Goal: Task Accomplishment & Management: Manage account settings

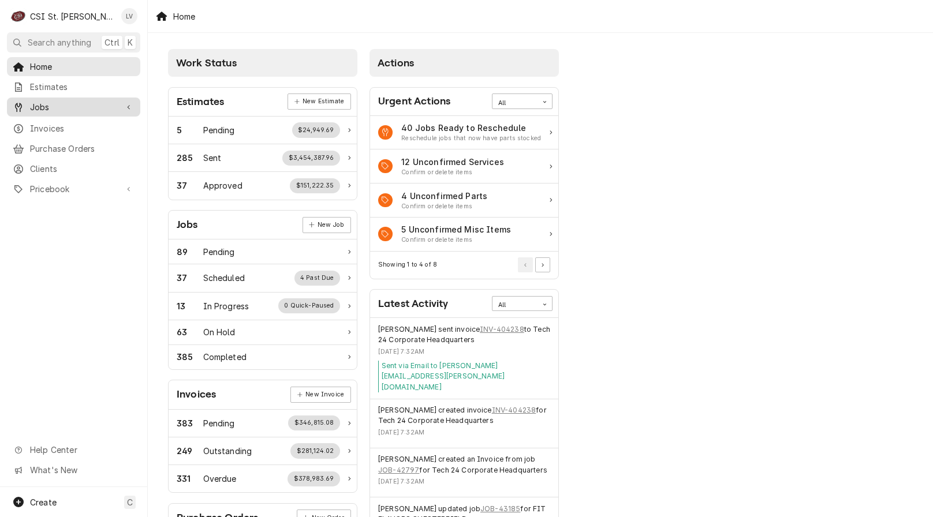
click at [28, 106] on div "Jobs" at bounding box center [65, 107] width 104 height 12
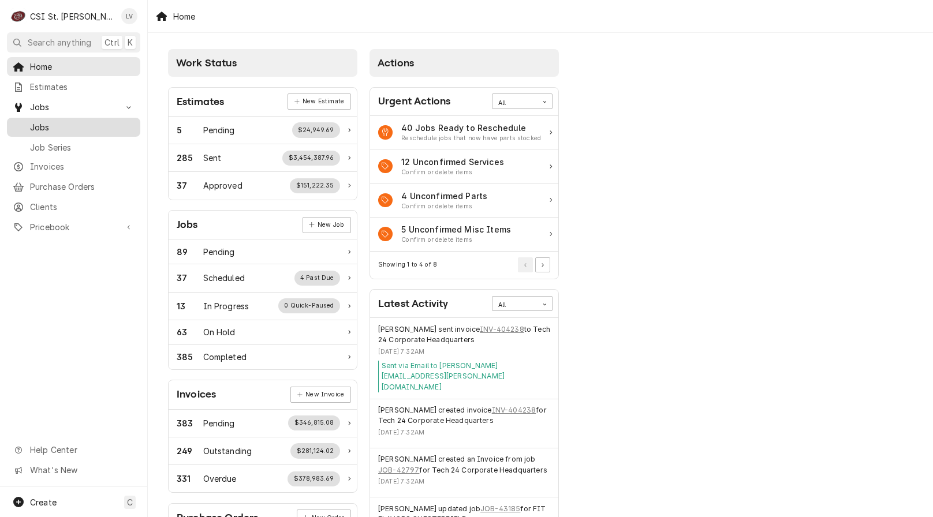
click at [43, 122] on span "Jobs" at bounding box center [82, 127] width 104 height 12
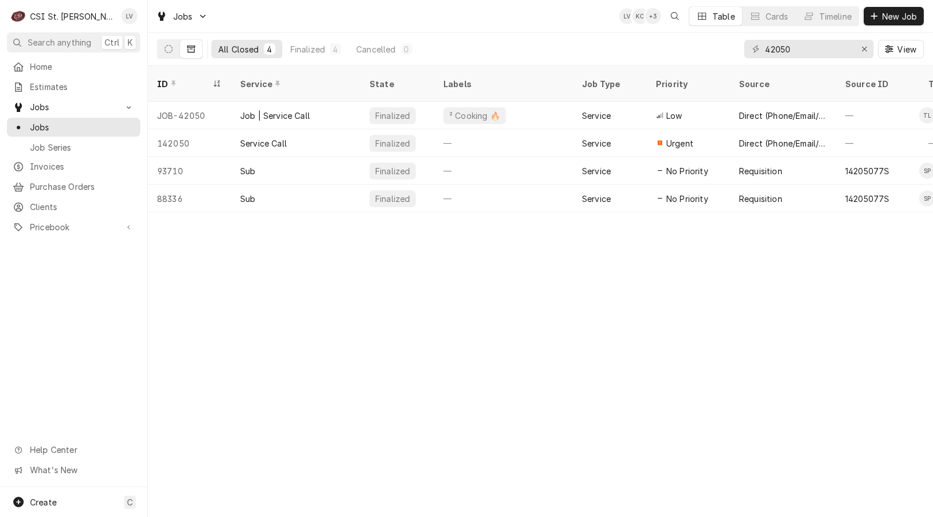
drag, startPoint x: 163, startPoint y: 50, endPoint x: 200, endPoint y: 57, distance: 37.7
click at [163, 48] on button "Dynamic Content Wrapper" at bounding box center [169, 49] width 22 height 18
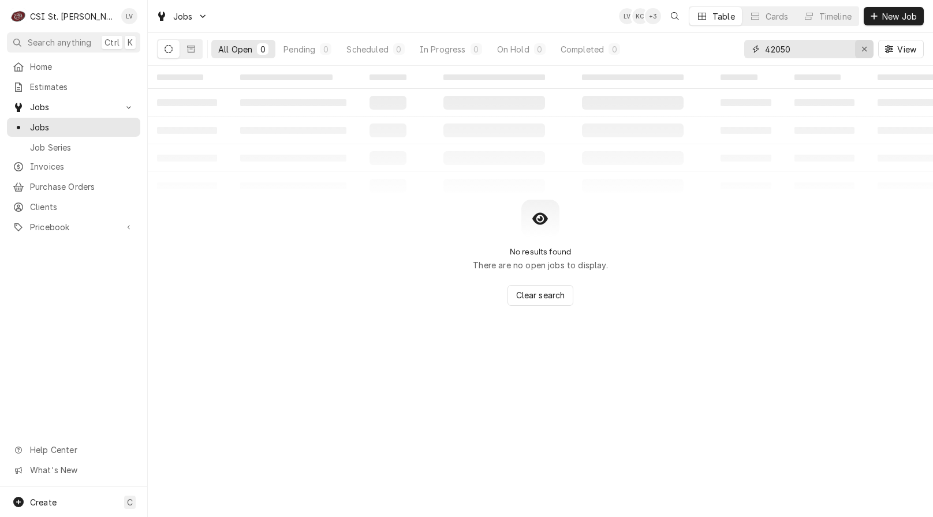
click at [868, 51] on div "Erase input" at bounding box center [864, 49] width 12 height 12
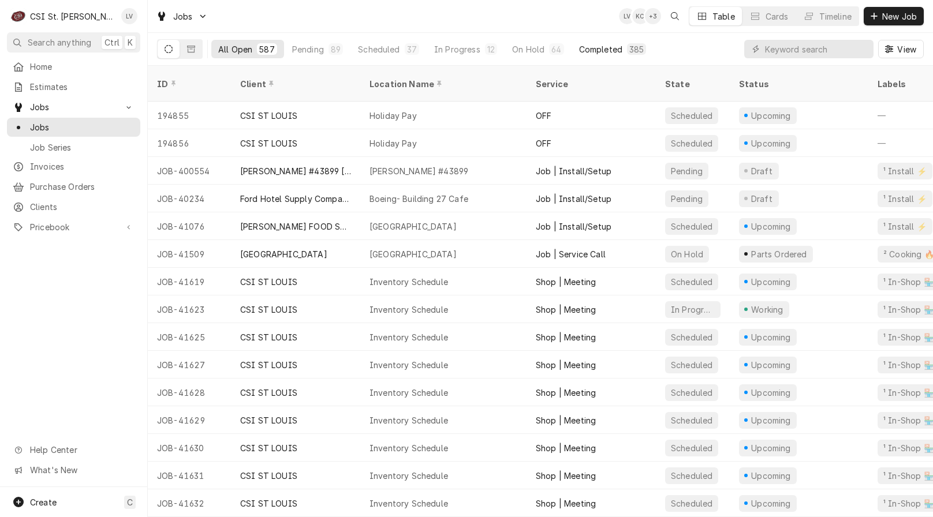
click at [599, 56] on button "Completed 385" at bounding box center [612, 49] width 81 height 18
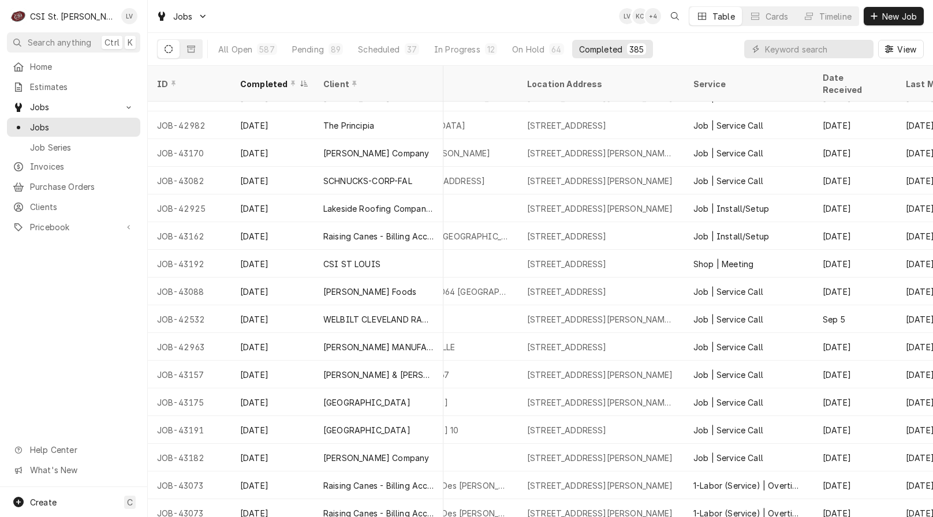
scroll to position [156, 632]
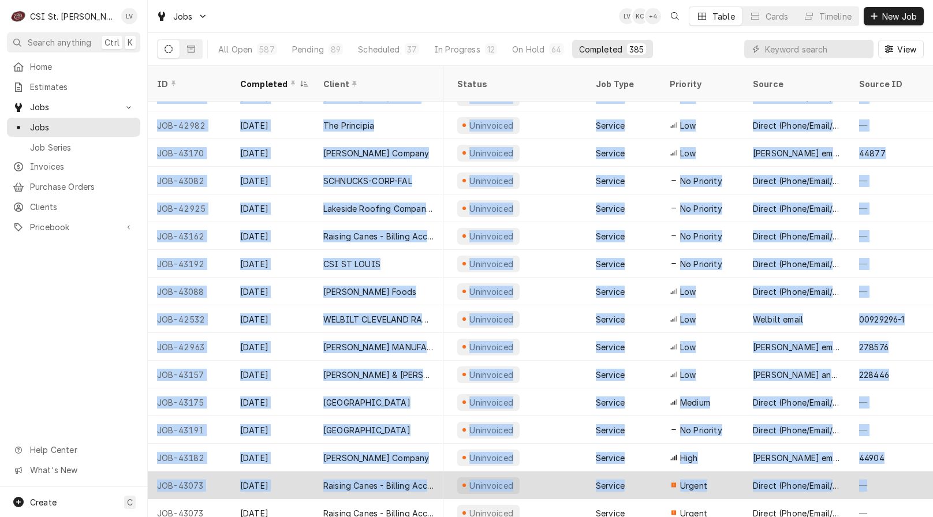
drag, startPoint x: 152, startPoint y: 156, endPoint x: 905, endPoint y: 460, distance: 812.1
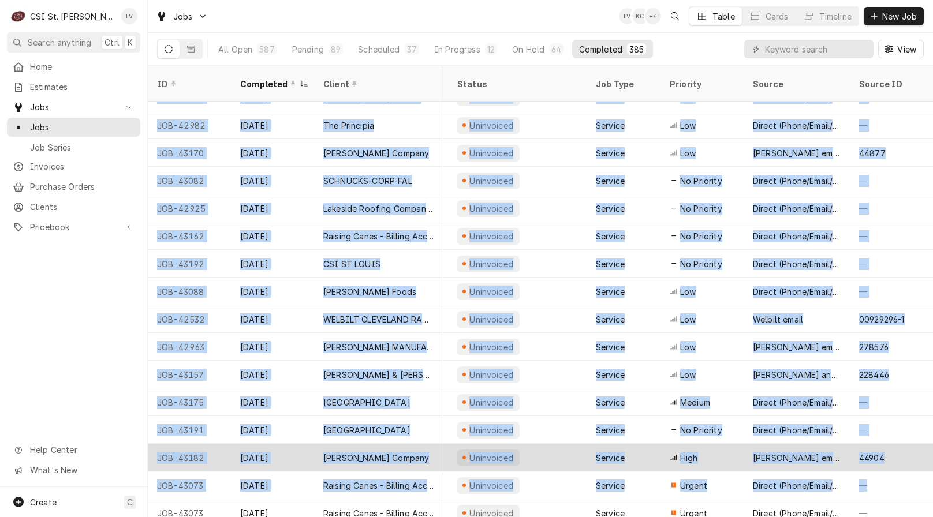
copy tbody "JOB-43168 Oct 10 The Principia The Principia College 1 Maybeck Pl, Elsah, IL 62…"
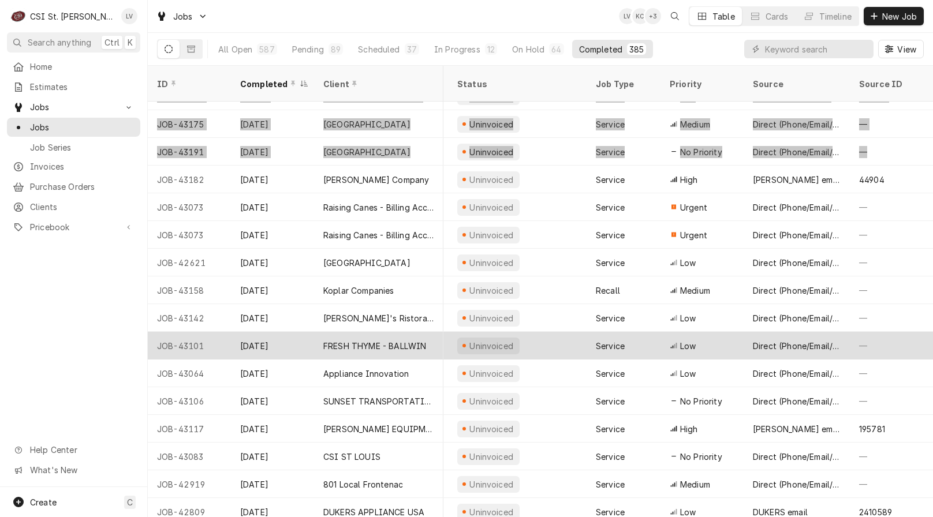
scroll to position [438, 632]
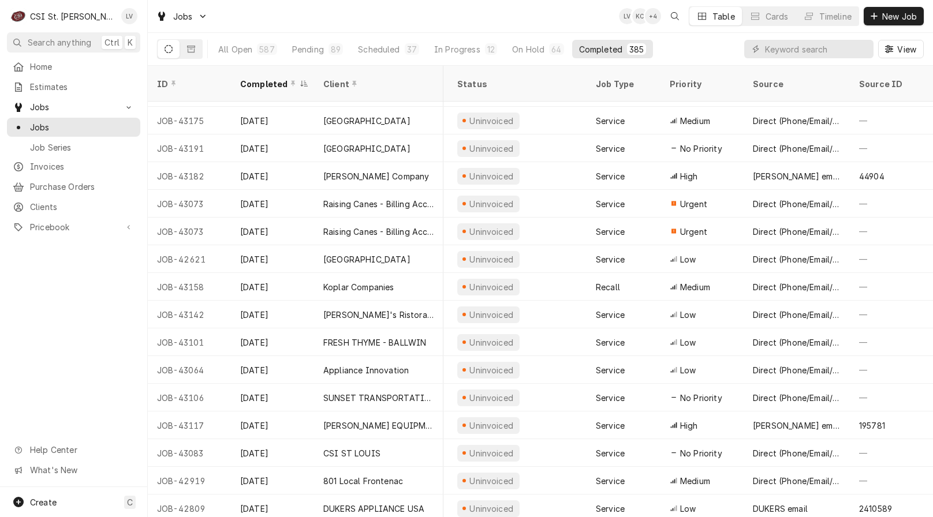
drag, startPoint x: 80, startPoint y: 281, endPoint x: 129, endPoint y: 250, distance: 57.5
click at [81, 280] on div "Home Estimates Jobs Jobs Job Series Invoices Purchase Orders Clients Pricebook …" at bounding box center [73, 272] width 147 height 430
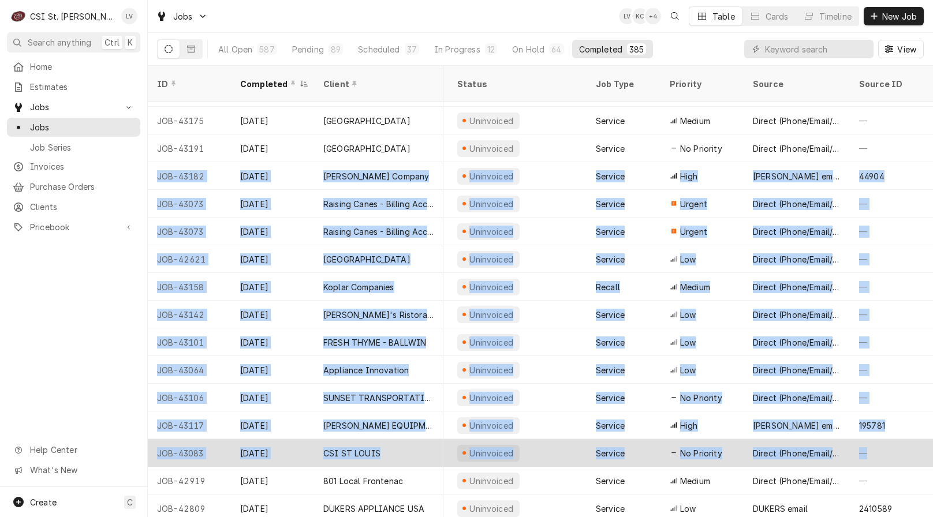
drag, startPoint x: 152, startPoint y: 163, endPoint x: 889, endPoint y: 450, distance: 790.7
copy tbody "JOB-43182 Oct 10 Vivian Company ROCKET #4275 900 E Ferguson Ave, Wood River, IL…"
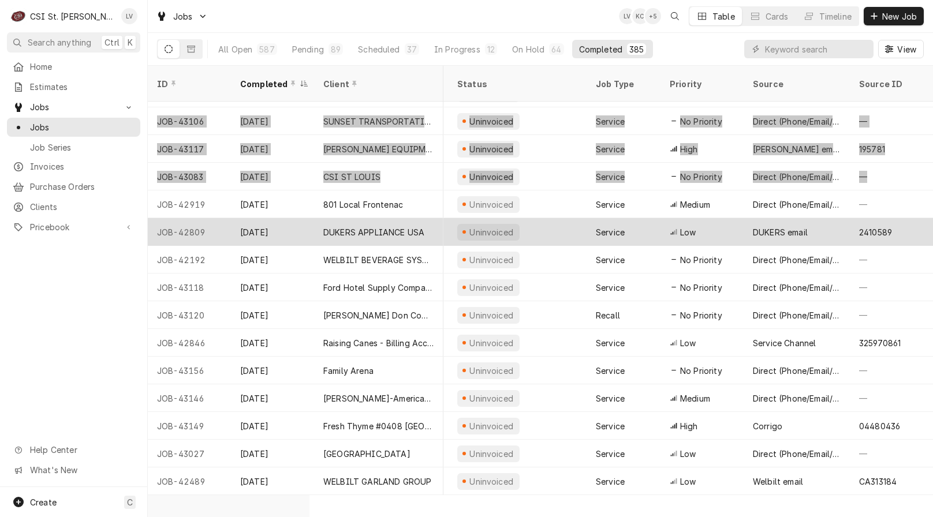
scroll to position [715, 632]
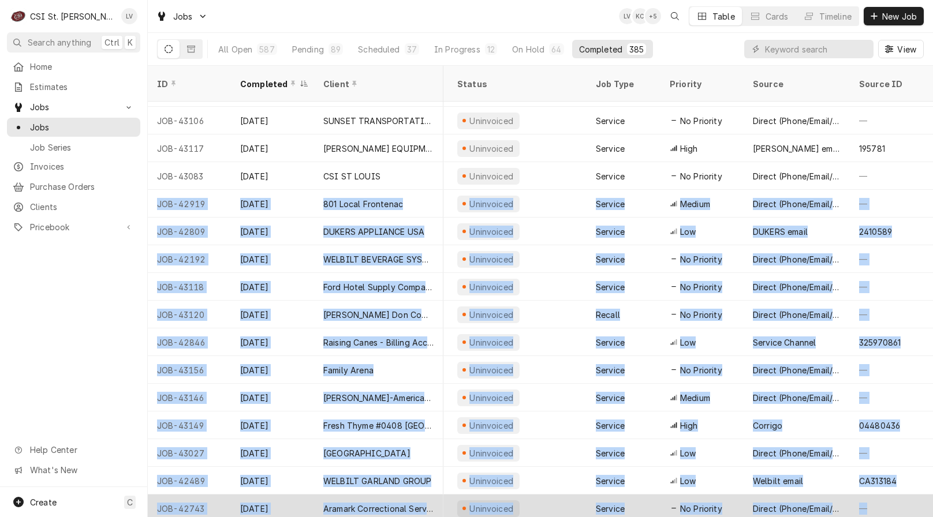
drag, startPoint x: 152, startPoint y: 188, endPoint x: 910, endPoint y: 483, distance: 813.4
copy tbody "JOB-42919 Oct 10 801 Local Frontenac 801 Local Frontenac 2021 S Lindbergh Blvd,…"
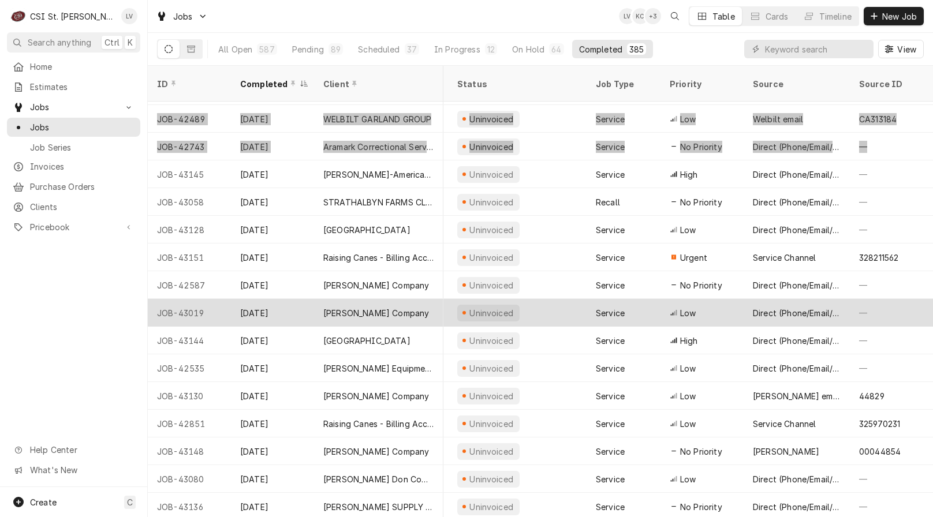
scroll to position [1105, 632]
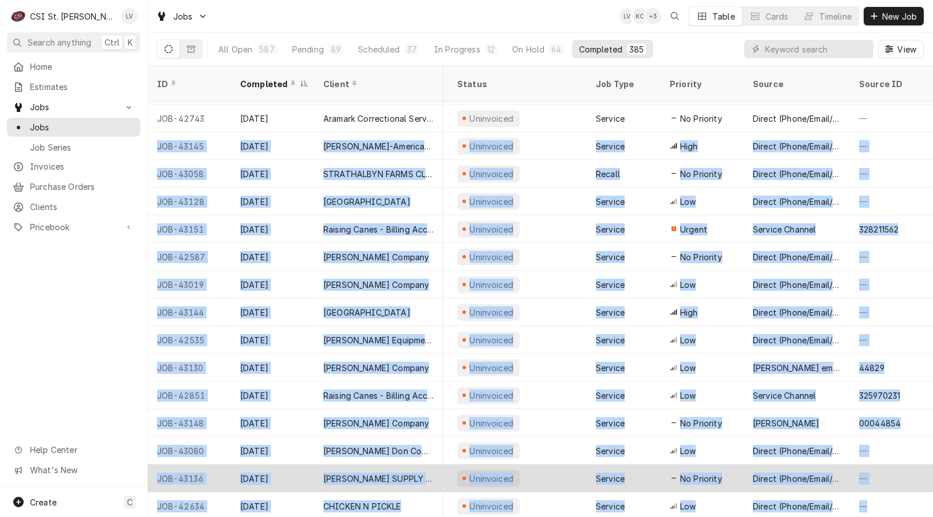
drag, startPoint x: 149, startPoint y: 133, endPoint x: 893, endPoint y: 477, distance: 820.2
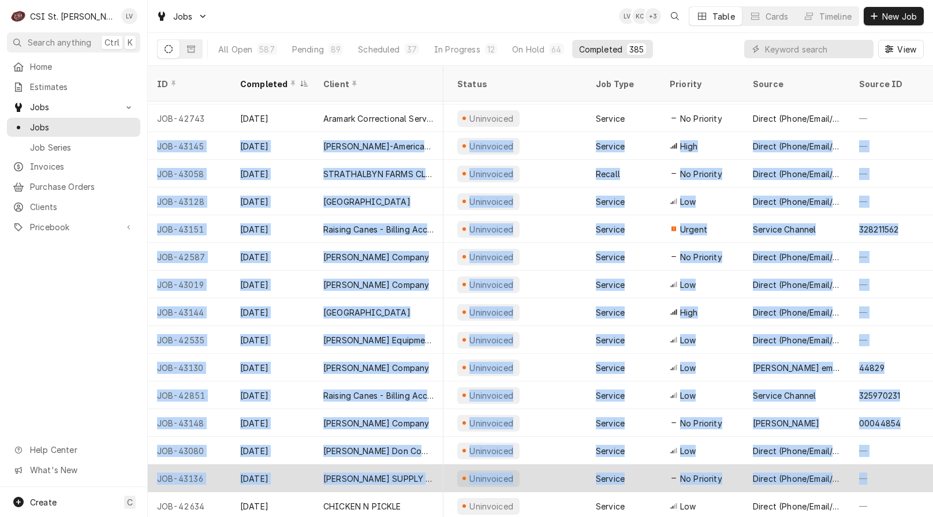
copy tbody "JOB-43145 Oct 9 Webster-American Dining Creations Webster Univ Marlettos 470 Ea…"
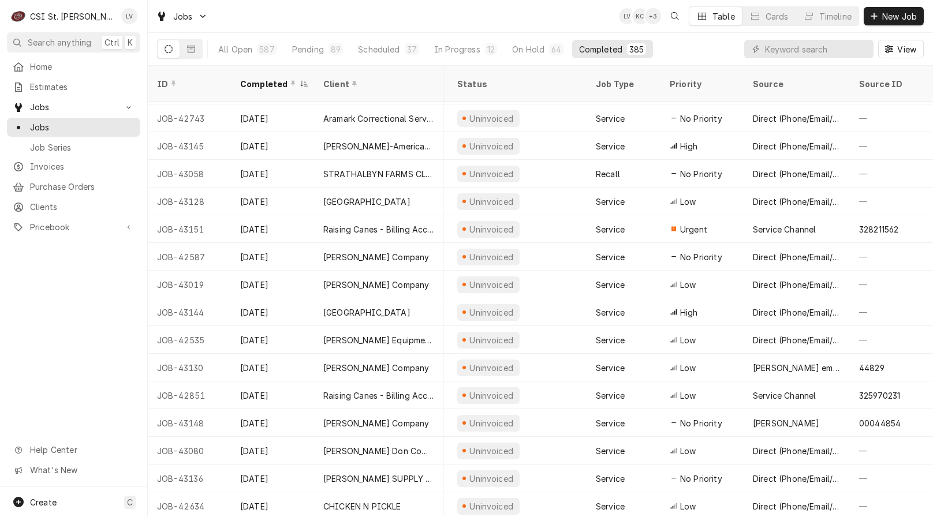
click at [10, 383] on div "Home Estimates Jobs Jobs Job Series Invoices Purchase Orders Clients Pricebook …" at bounding box center [73, 272] width 147 height 430
drag, startPoint x: 777, startPoint y: 50, endPoint x: 776, endPoint y: 55, distance: 5.8
click at [776, 55] on input "Dynamic Content Wrapper" at bounding box center [816, 49] width 103 height 18
type input "43101"
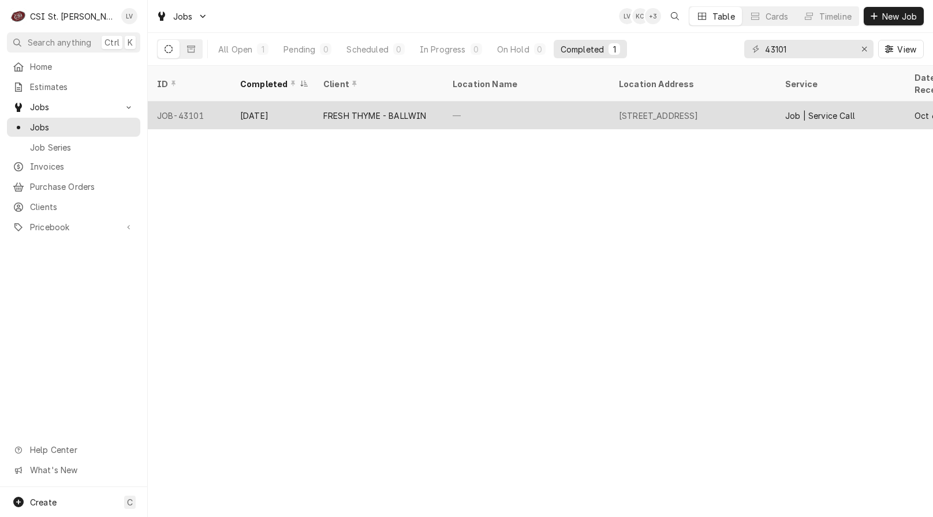
click at [315, 102] on div "FRESH THYME - BALLWIN" at bounding box center [378, 116] width 129 height 28
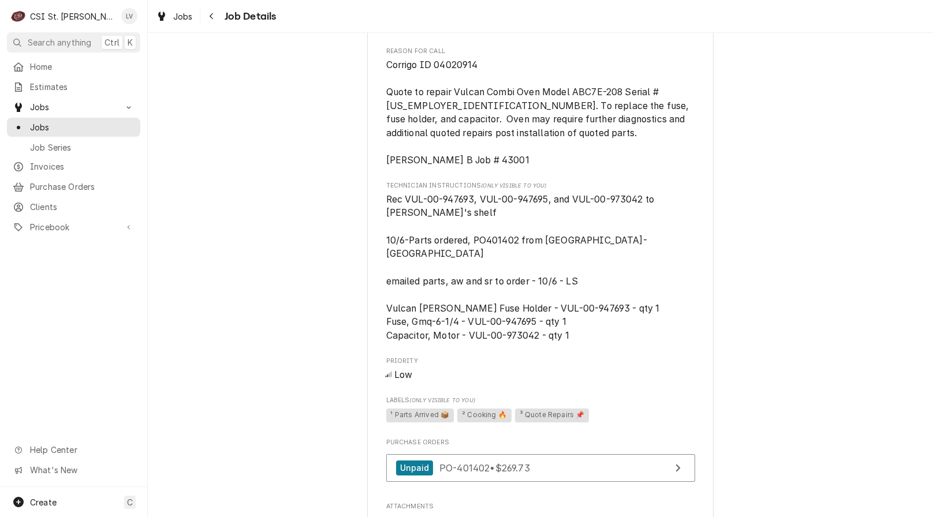
scroll to position [1039, 0]
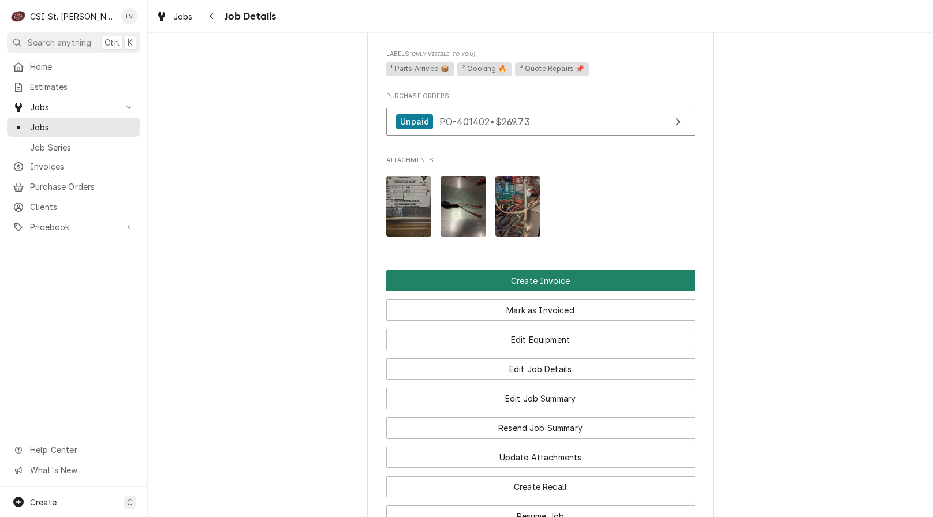
click at [443, 289] on button "Create Invoice" at bounding box center [540, 280] width 309 height 21
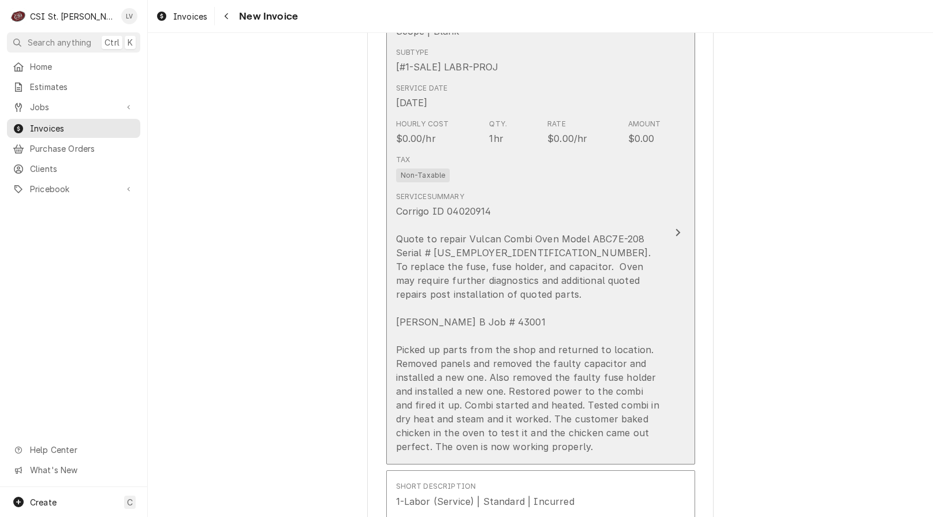
scroll to position [866, 0]
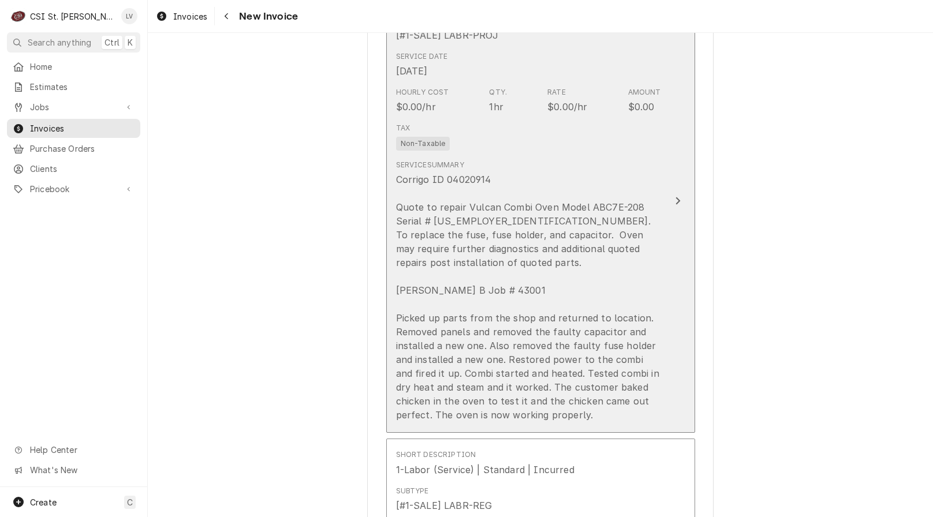
click at [545, 348] on div "Corrigo ID 04020914 Quote to repair Vulcan Combi Oven Model ABC7E-208 Serial # …" at bounding box center [528, 297] width 265 height 249
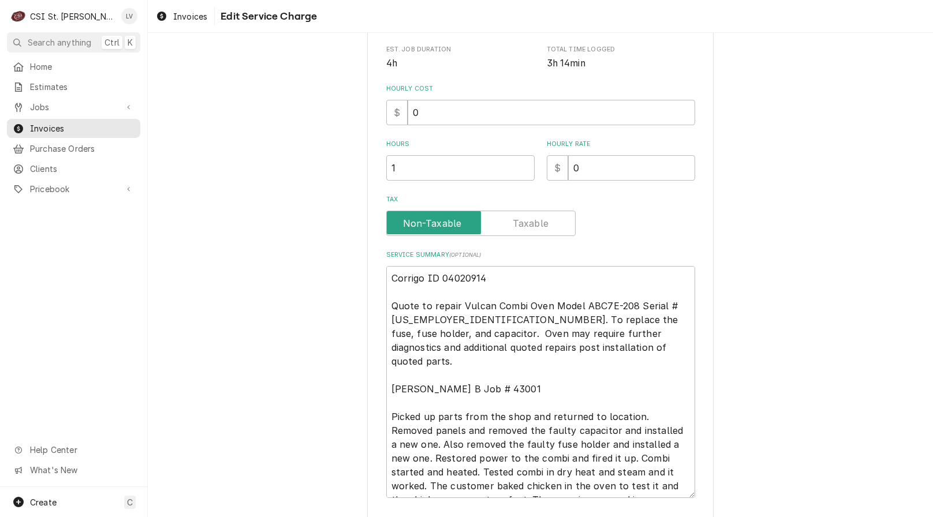
scroll to position [289, 0]
drag, startPoint x: 524, startPoint y: 350, endPoint x: 380, endPoint y: 268, distance: 165.4
click at [379, 270] on div "Use the fields below to edit this service charge Short Description Scope | Blan…" at bounding box center [540, 177] width 346 height 821
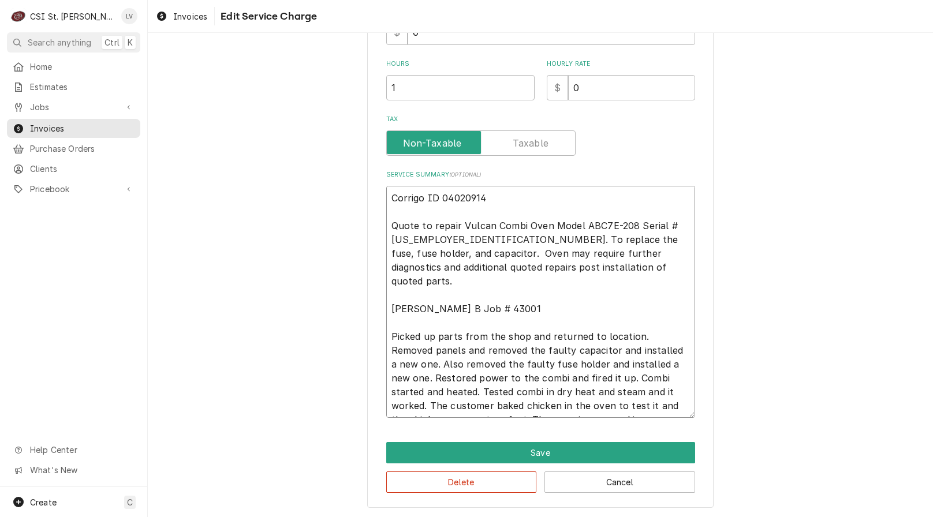
scroll to position [369, 0]
drag, startPoint x: 505, startPoint y: 291, endPoint x: 372, endPoint y: 181, distance: 172.6
click at [368, 185] on div "Use the fields below to edit this service charge Short Description Scope | Blan…" at bounding box center [540, 97] width 346 height 821
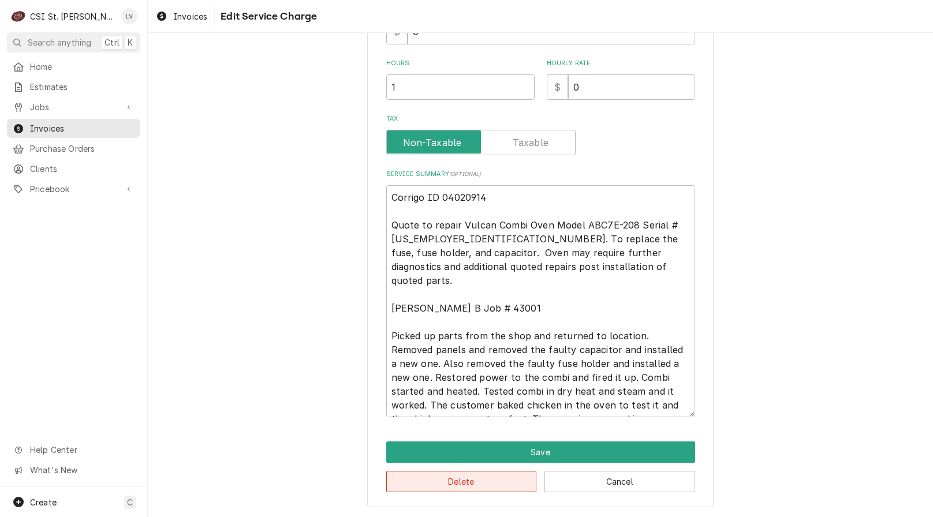
click at [489, 477] on button "Delete" at bounding box center [461, 481] width 151 height 21
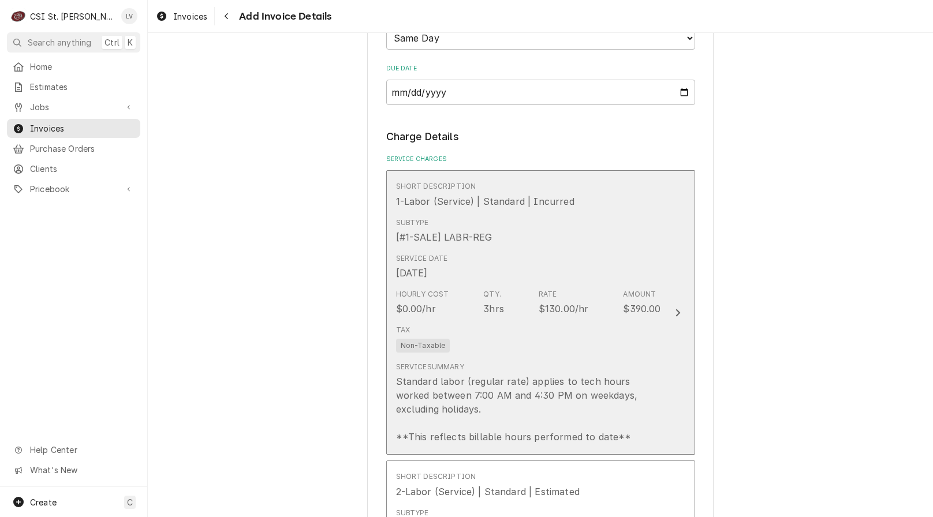
scroll to position [657, 0]
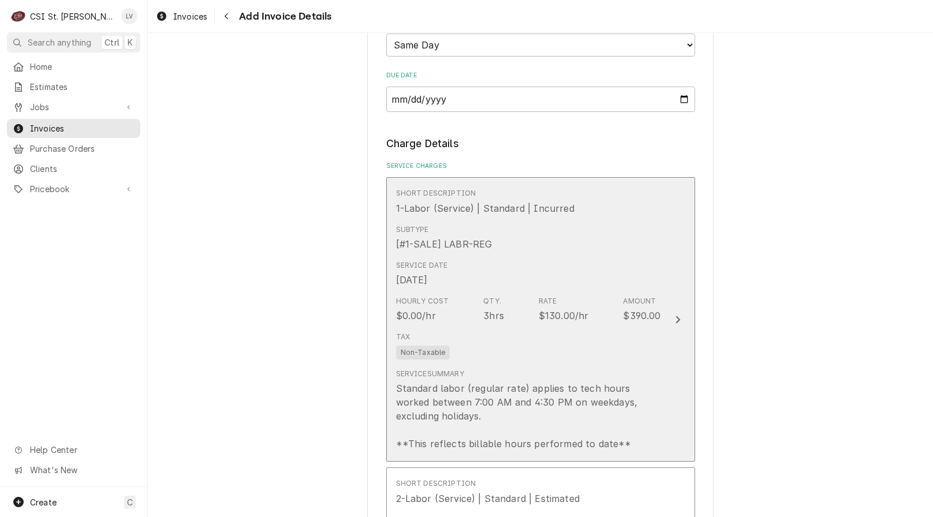
click at [504, 352] on div "Tax Non-Taxable" at bounding box center [528, 345] width 265 height 37
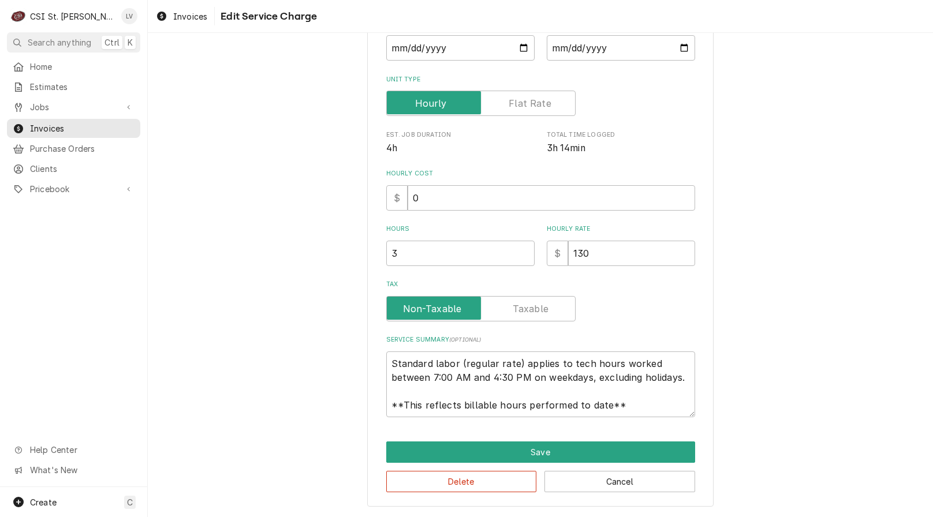
scroll to position [100, 0]
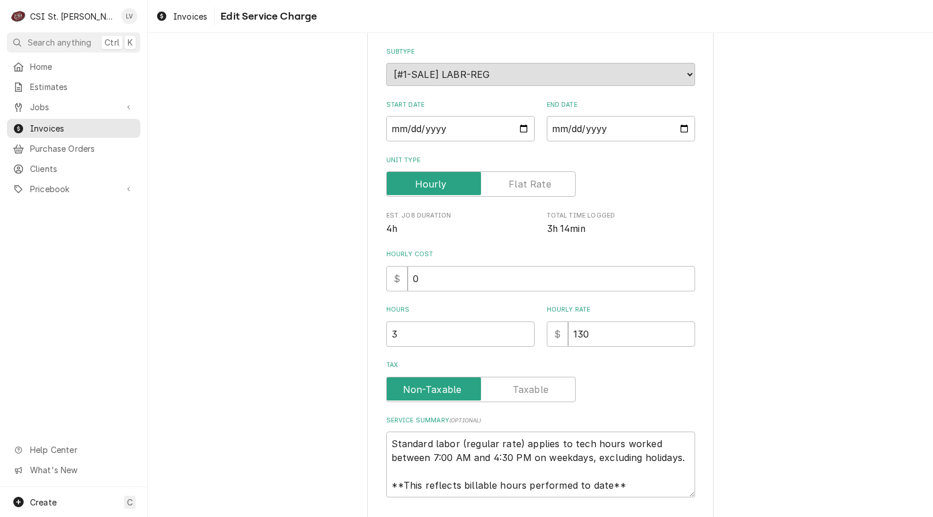
type textarea "x"
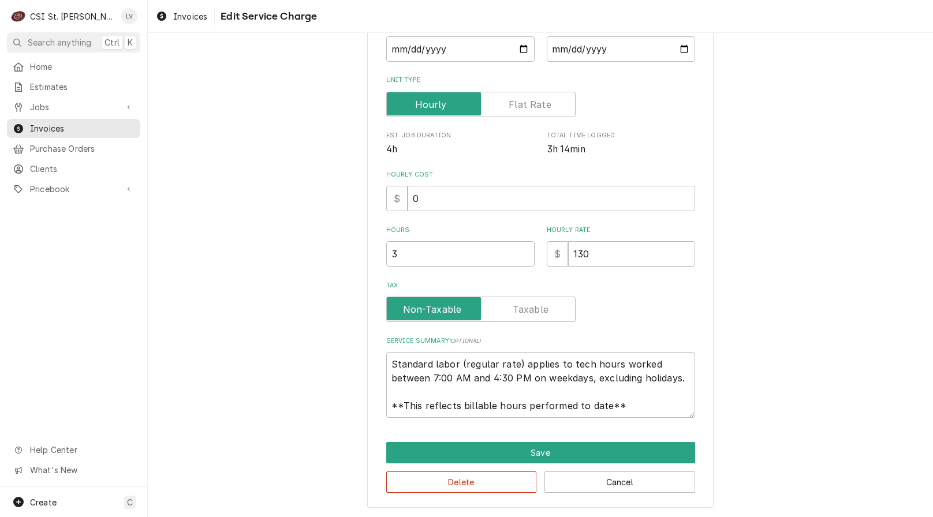
scroll to position [203, 0]
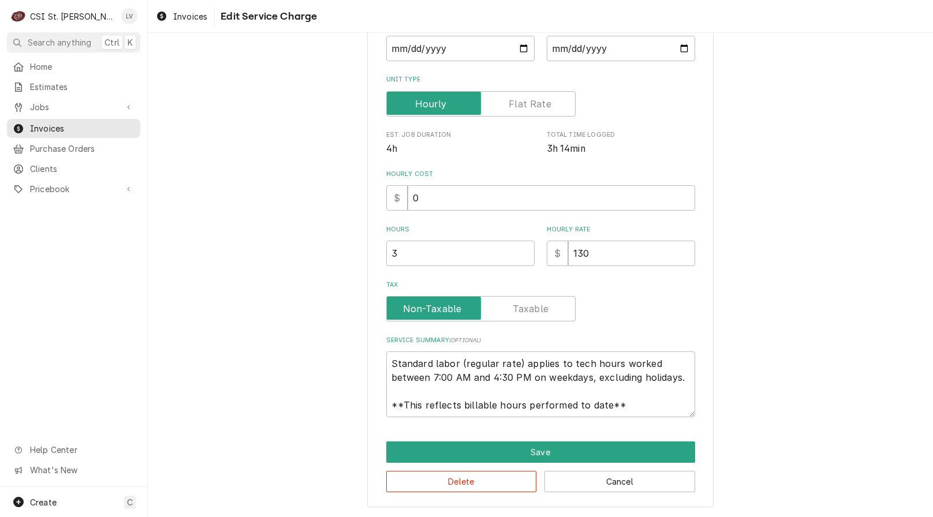
drag, startPoint x: 529, startPoint y: 102, endPoint x: 537, endPoint y: 162, distance: 60.6
click at [531, 99] on label "Unit Type" at bounding box center [480, 103] width 189 height 25
click at [531, 99] on input "Unit Type" at bounding box center [480, 103] width 179 height 25
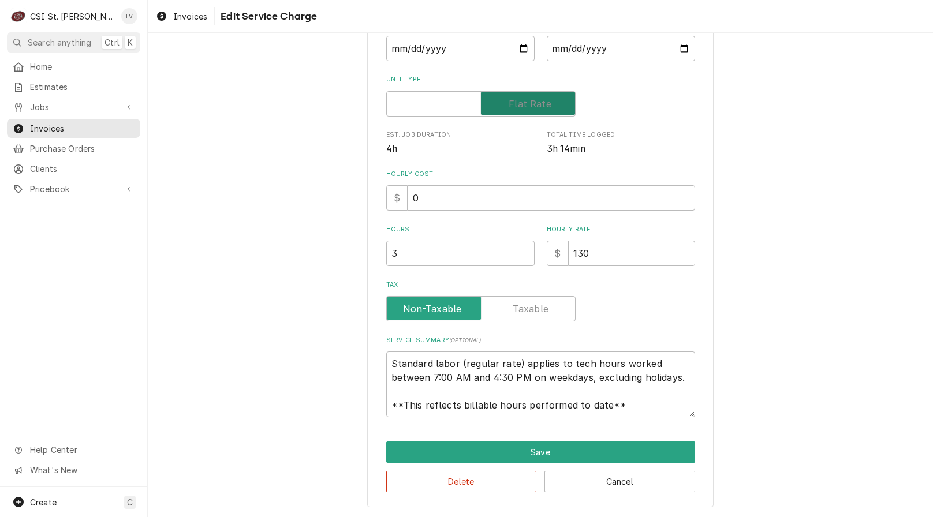
checkbox input "true"
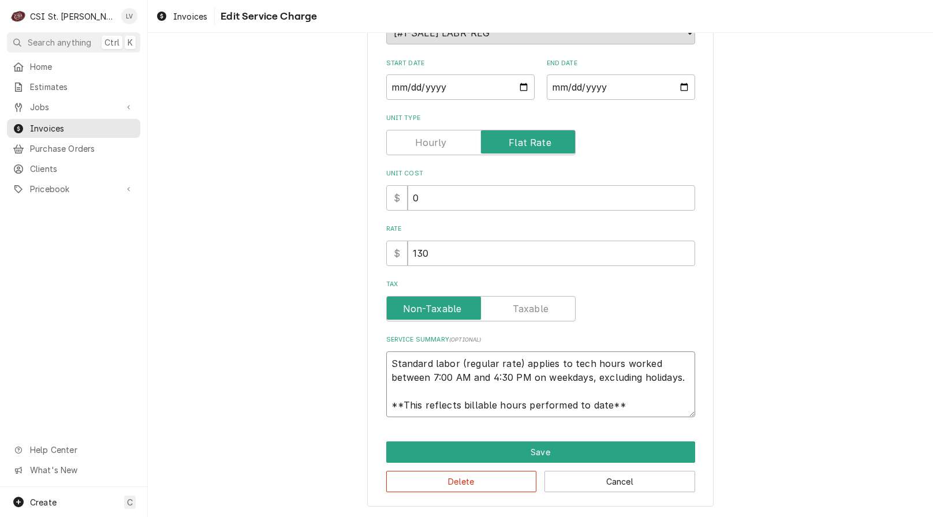
scroll to position [14, 0]
drag, startPoint x: 388, startPoint y: 363, endPoint x: 679, endPoint y: 430, distance: 298.5
click at [679, 430] on div "Use the fields below to edit this service charge Short Description 1-Labor (Ser…" at bounding box center [540, 199] width 346 height 616
paste textarea "Corrigo ID 04020914 Quote to repair Vulcan Combi Oven Model ABC7E-208 Serial # …"
type textarea "x"
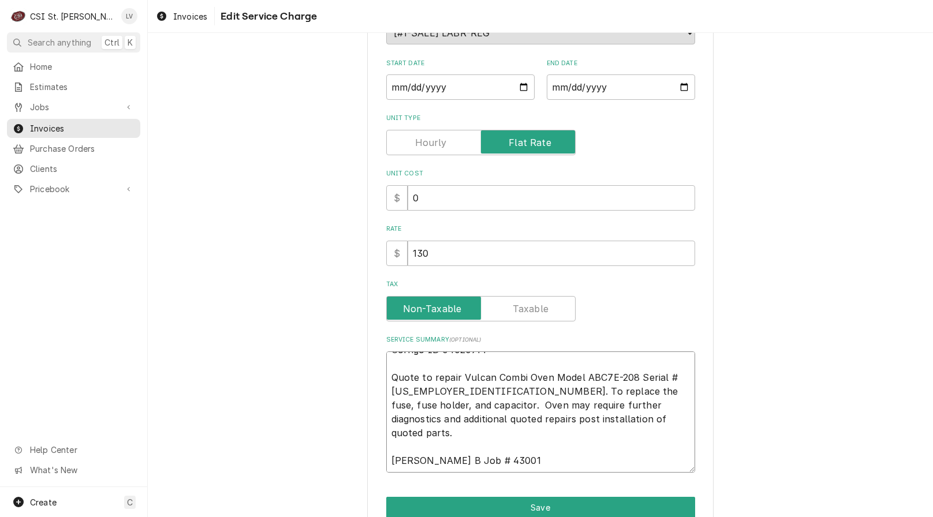
scroll to position [0, 0]
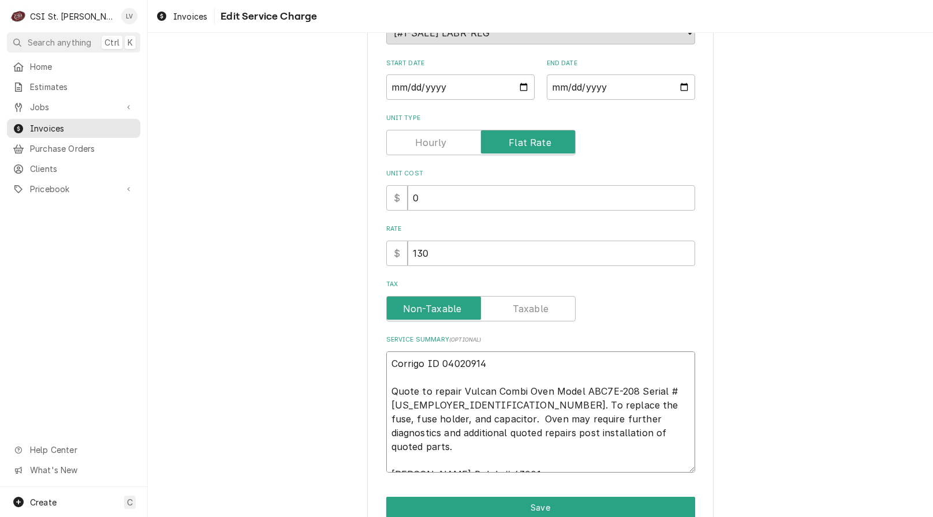
type textarea "Corrigo ID 04020914 Quote to repair Vulcan Combi Oven Model ABC7E-208 Serial # …"
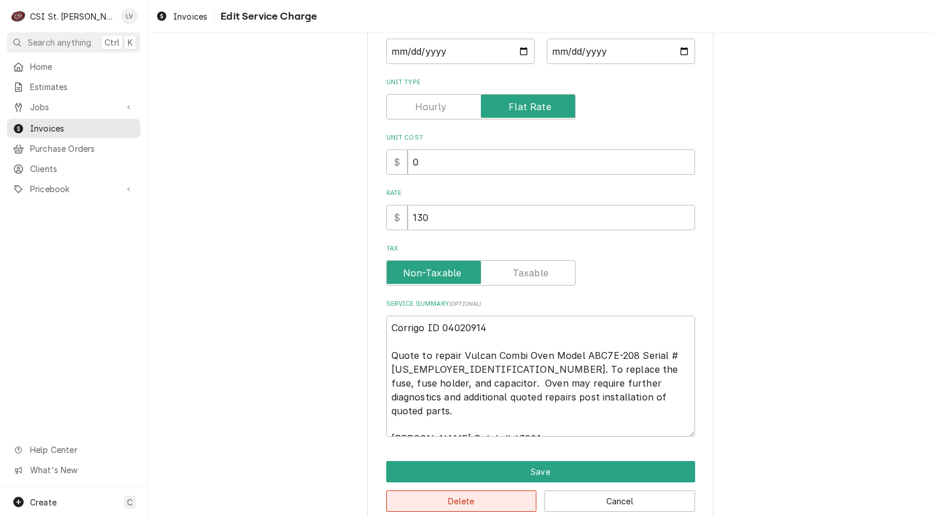
scroll to position [219, 0]
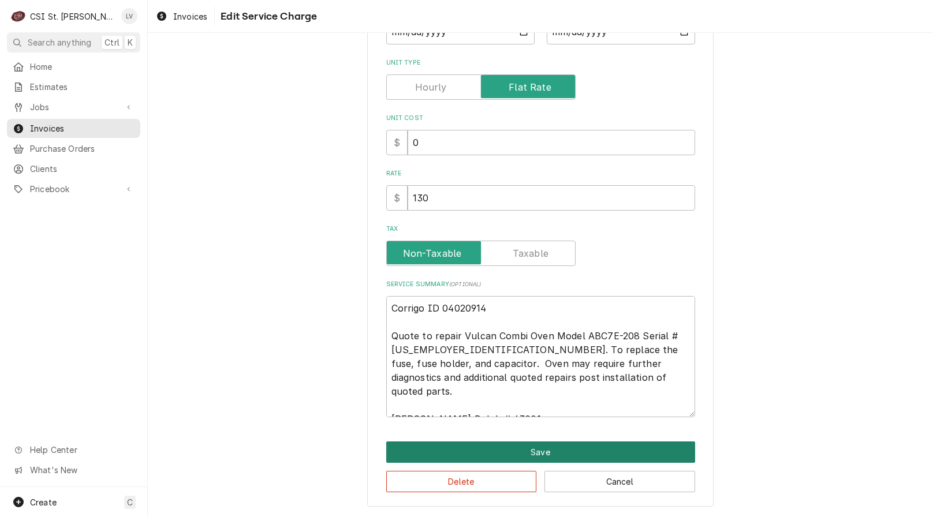
click at [472, 458] on button "Save" at bounding box center [540, 452] width 309 height 21
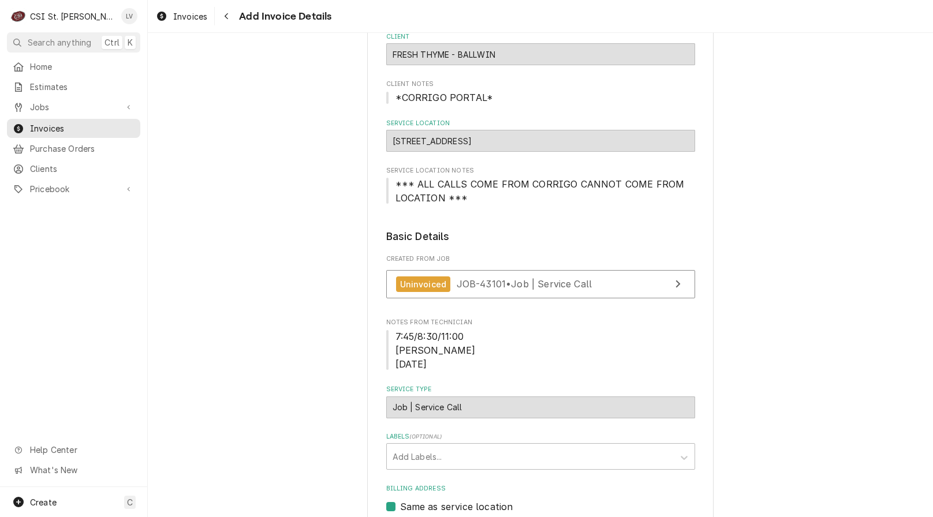
scroll to position [66, 0]
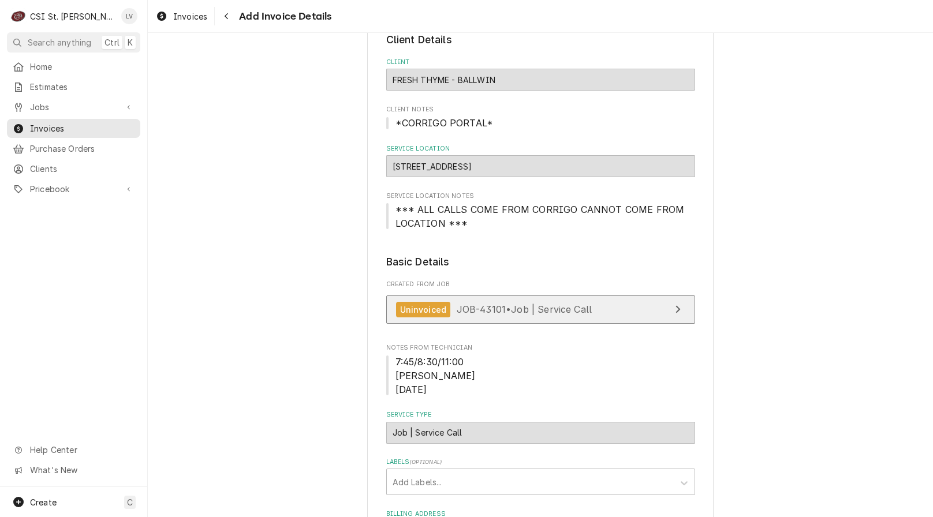
click at [493, 308] on span "JOB-43101 • Job | Service Call" at bounding box center [525, 310] width 136 height 12
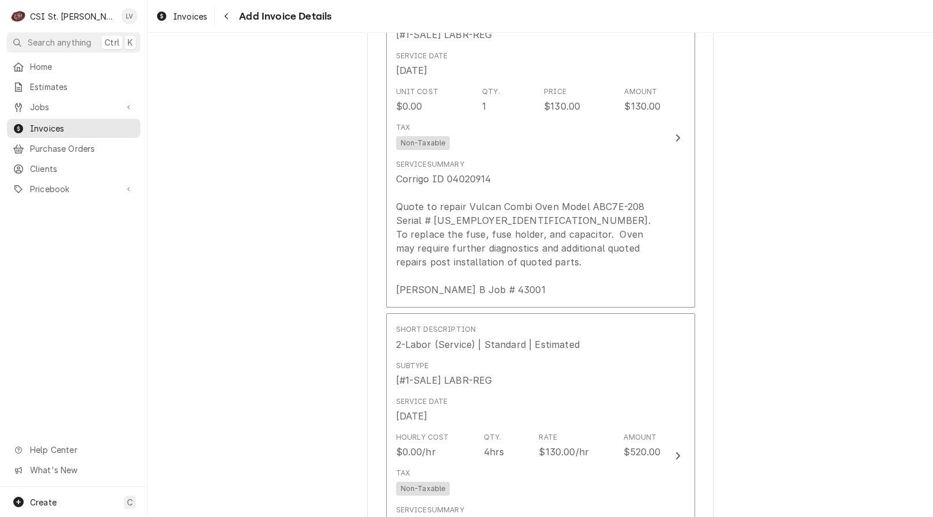
scroll to position [874, 0]
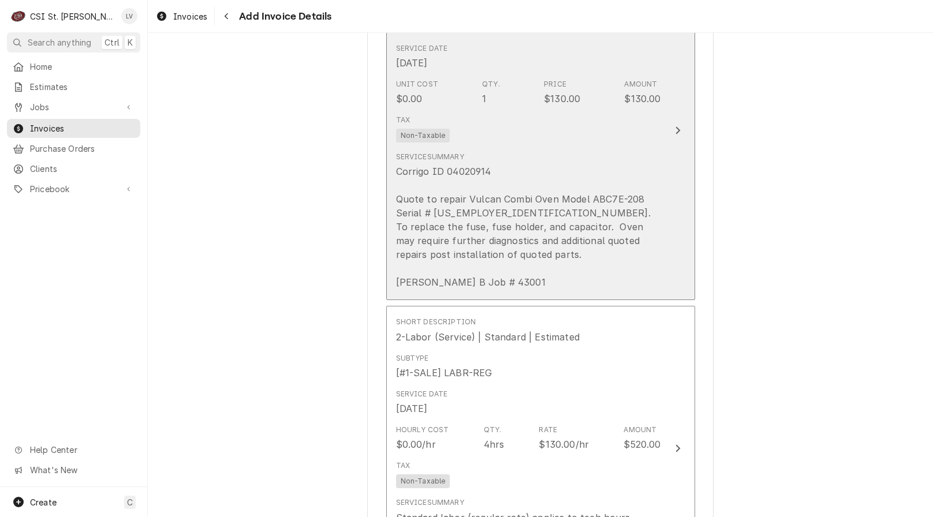
click at [504, 255] on div "Corrigo ID 04020914 Quote to repair Vulcan Combi Oven Model ABC7E-208 Serial # …" at bounding box center [528, 226] width 265 height 125
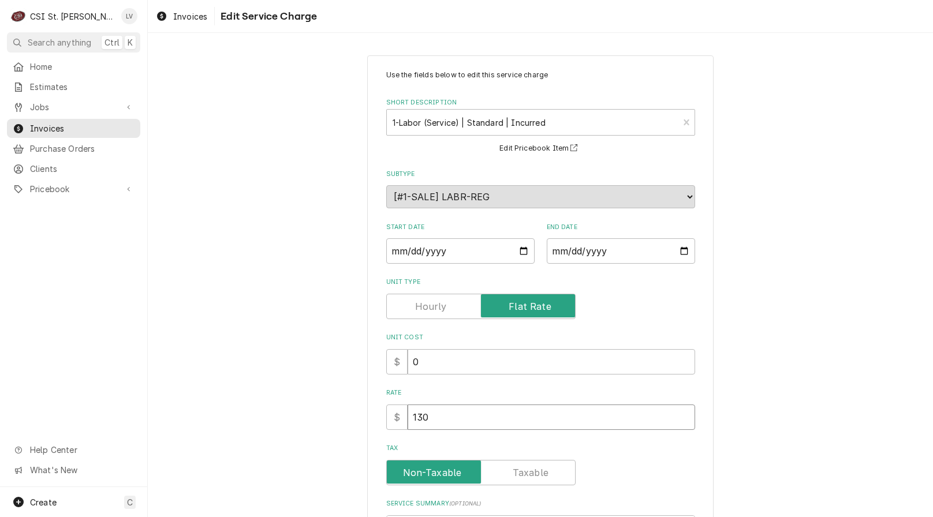
drag, startPoint x: 451, startPoint y: 421, endPoint x: 387, endPoint y: 447, distance: 69.7
click at [387, 447] on div "Use the fields below to edit this service charge Short Description 1-Labor (Ser…" at bounding box center [540, 353] width 309 height 567
type textarea "x"
type input "6"
type textarea "x"
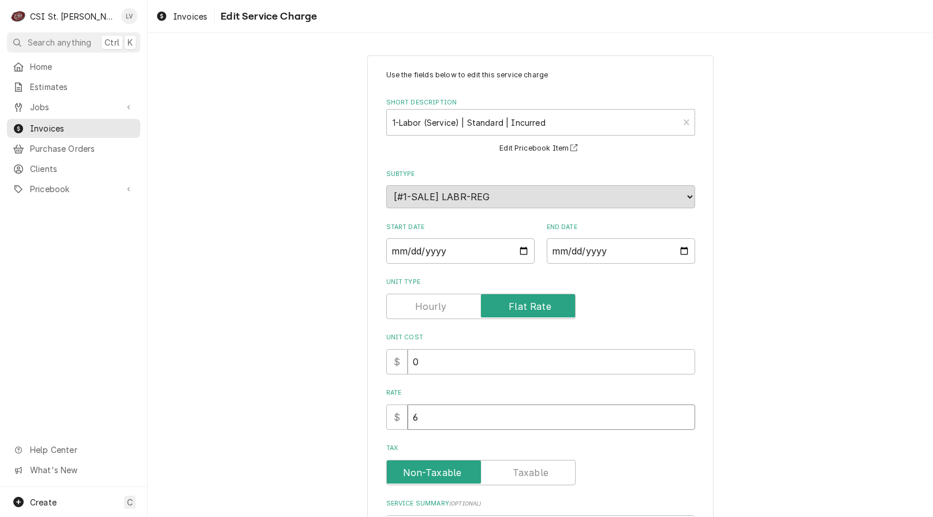
type input "65"
type textarea "x"
type input "650"
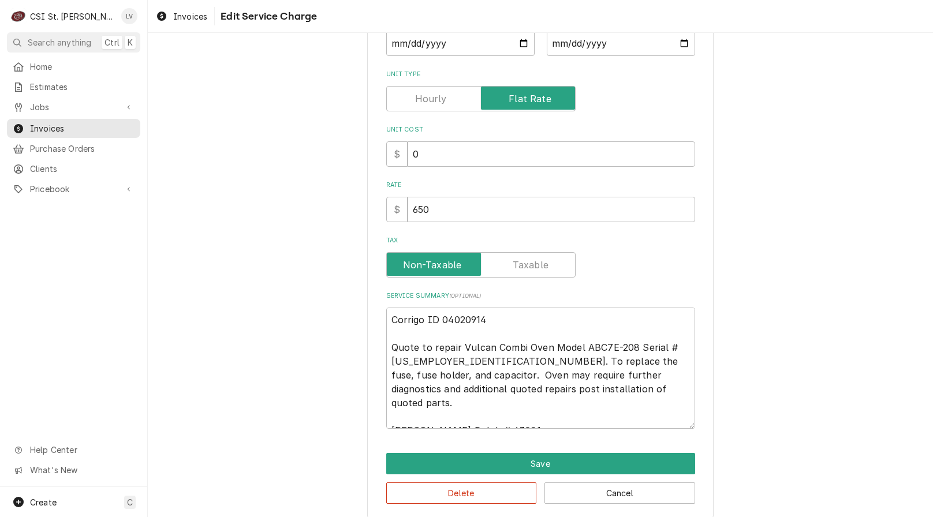
scroll to position [219, 0]
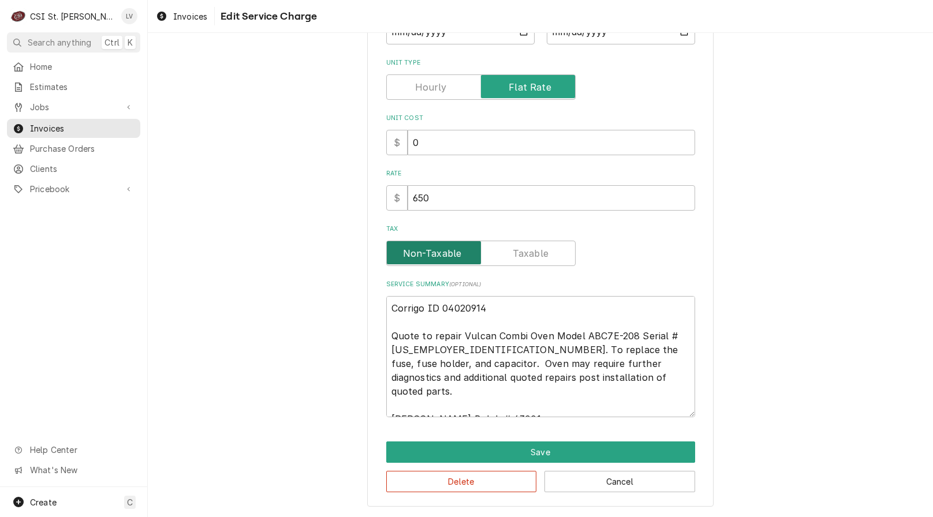
click at [392, 254] on span "Tax" at bounding box center [434, 252] width 94 height 23
click at [392, 254] on input "Tax" at bounding box center [480, 253] width 179 height 25
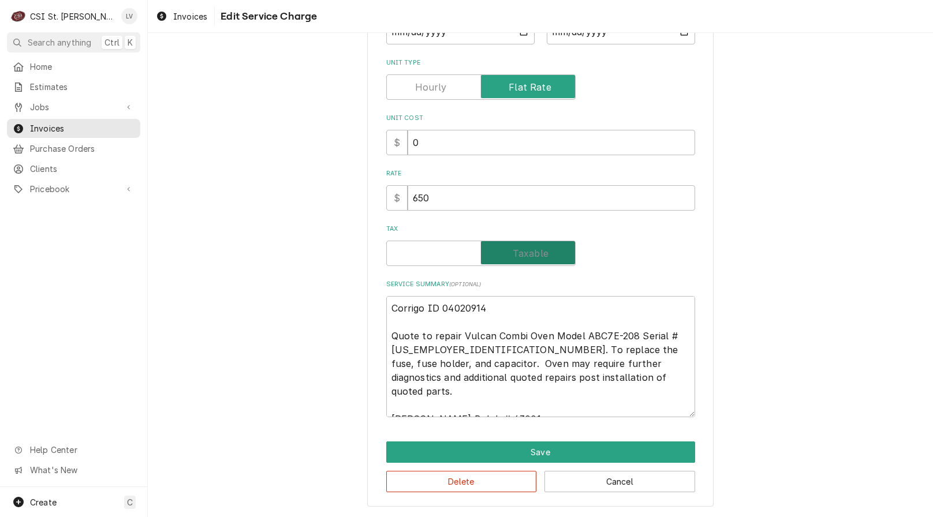
checkbox input "true"
type textarea "x"
click at [431, 260] on input "Tax" at bounding box center [480, 253] width 179 height 25
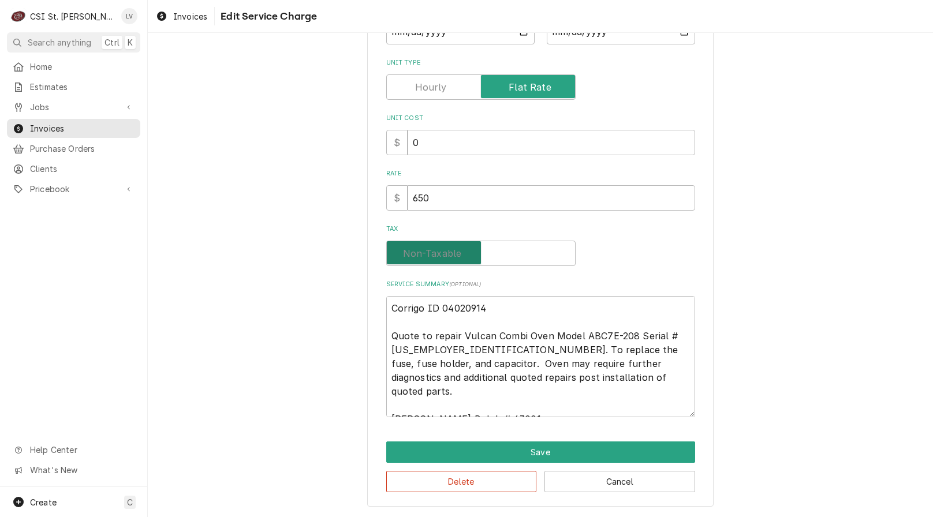
checkbox input "false"
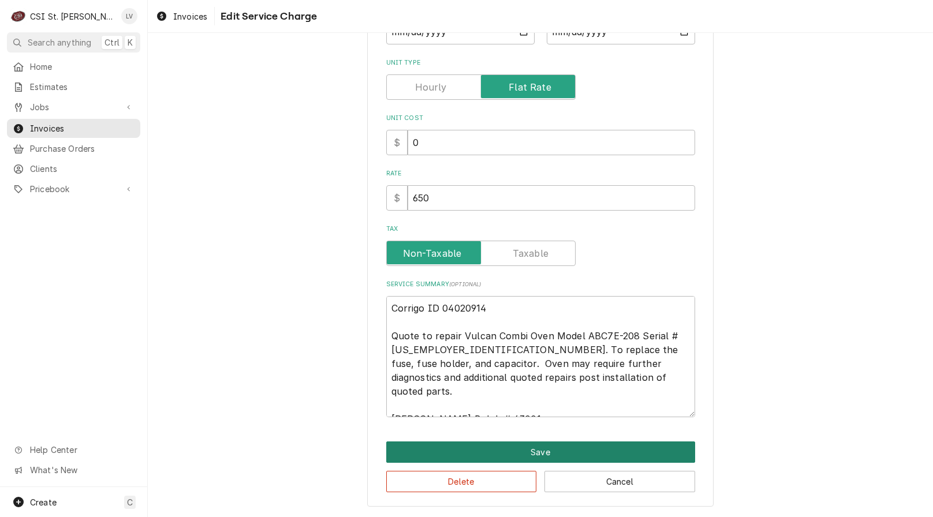
click at [551, 451] on button "Save" at bounding box center [540, 452] width 309 height 21
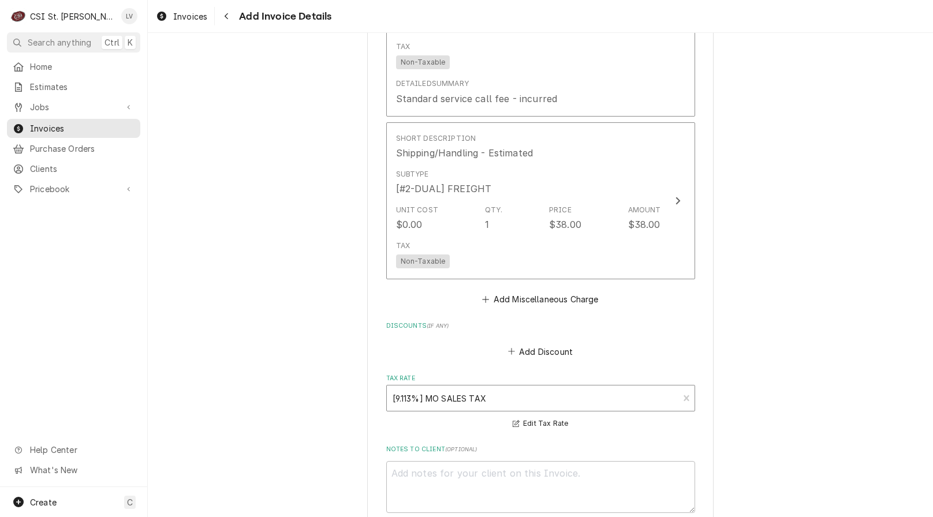
scroll to position [2674, 0]
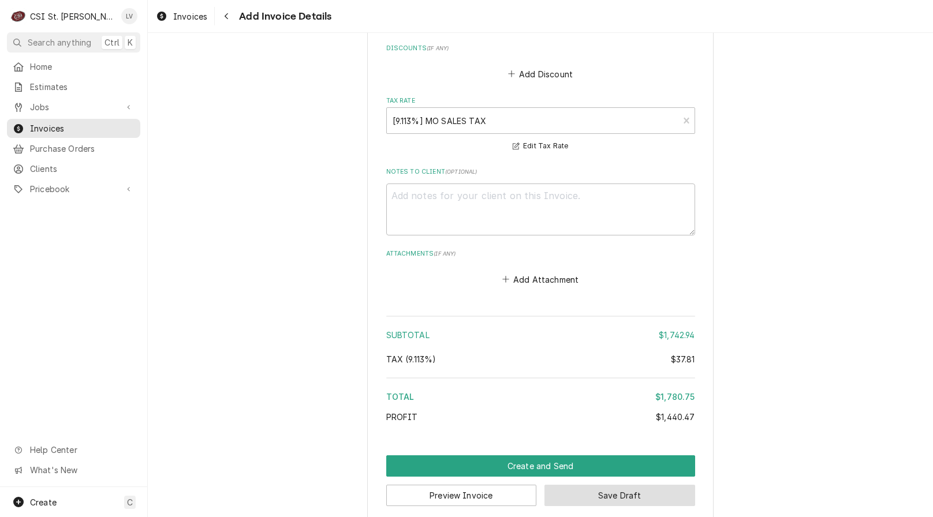
click at [647, 488] on button "Save Draft" at bounding box center [619, 495] width 151 height 21
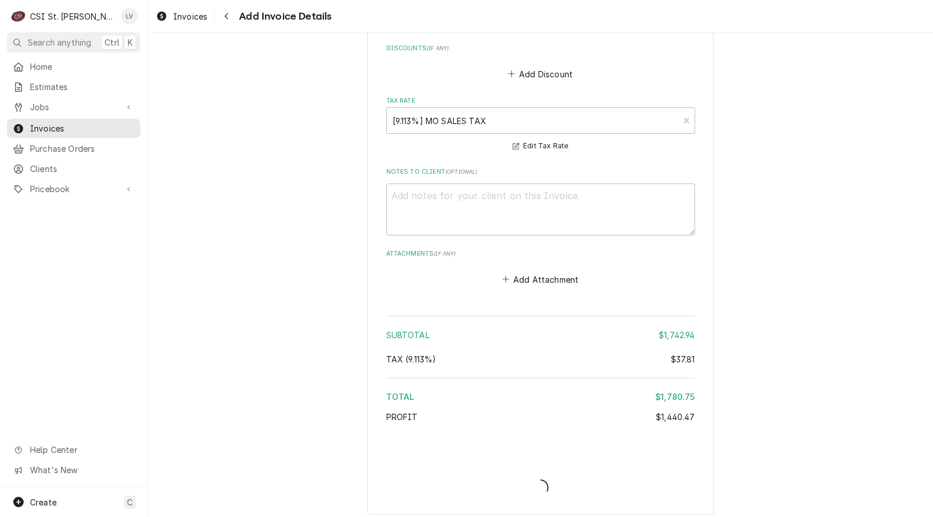
scroll to position [2668, 0]
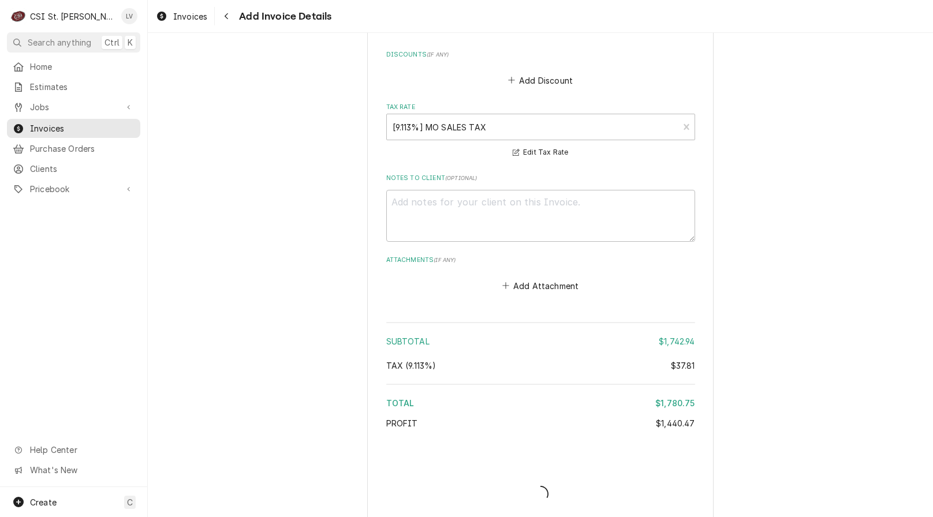
type textarea "x"
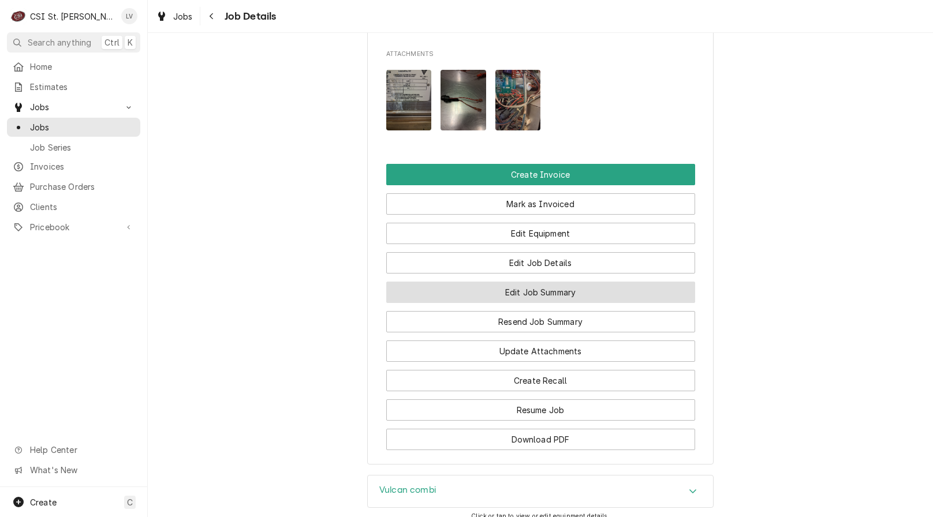
scroll to position [1154, 0]
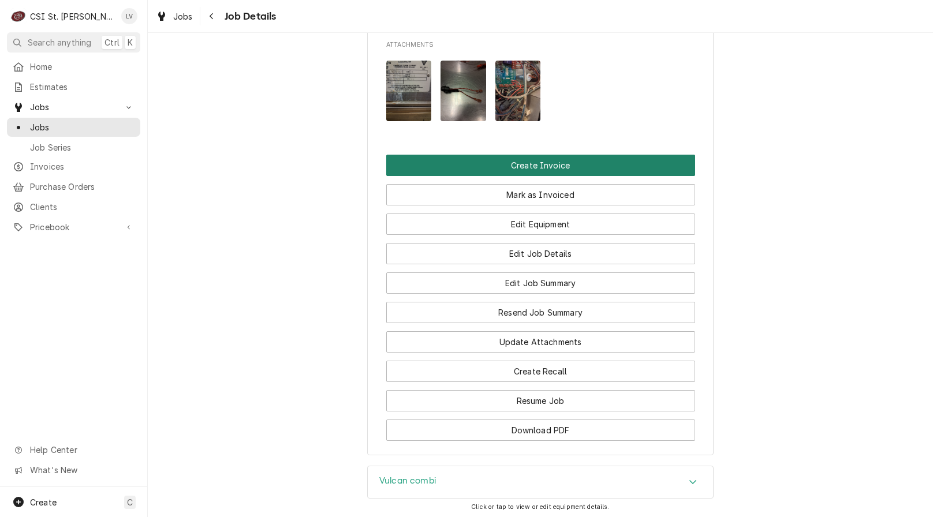
drag, startPoint x: 559, startPoint y: 164, endPoint x: 565, endPoint y: 173, distance: 10.9
click at [559, 164] on button "Create Invoice" at bounding box center [540, 165] width 309 height 21
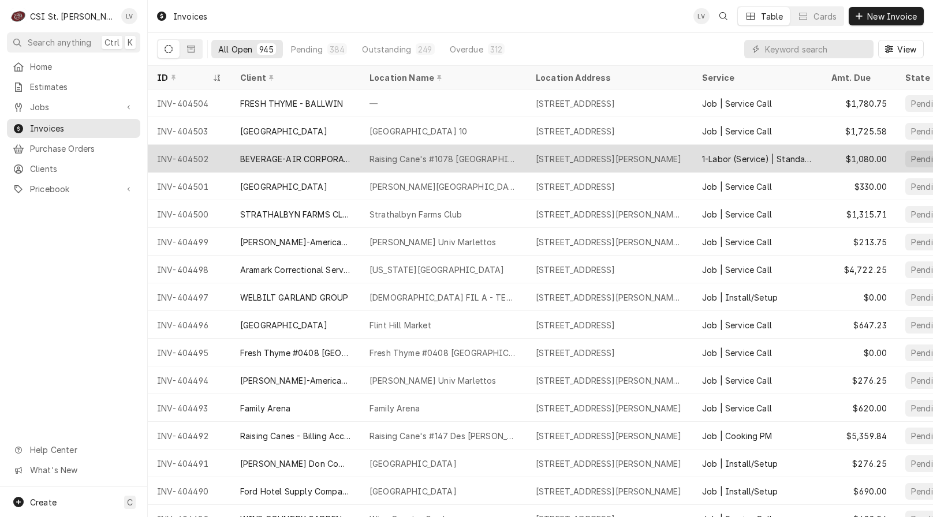
click at [471, 145] on div "Raising Cane's #1078 [GEOGRAPHIC_DATA]" at bounding box center [443, 159] width 166 height 28
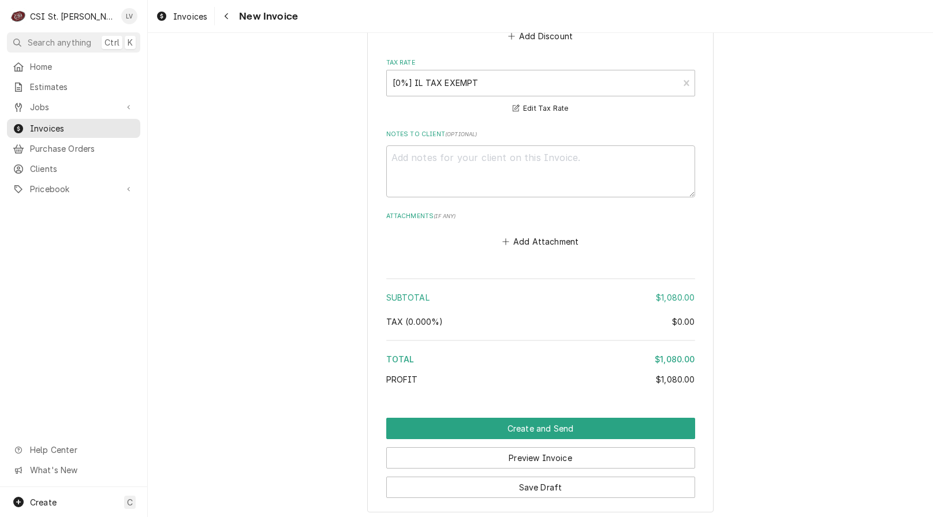
scroll to position [1831, 0]
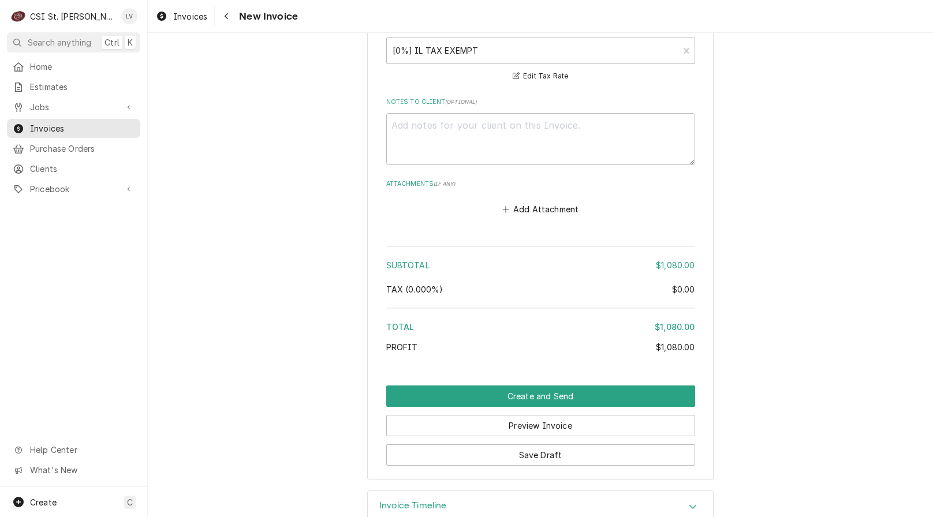
click at [421, 500] on h3 "Invoice Timeline" at bounding box center [413, 505] width 68 height 11
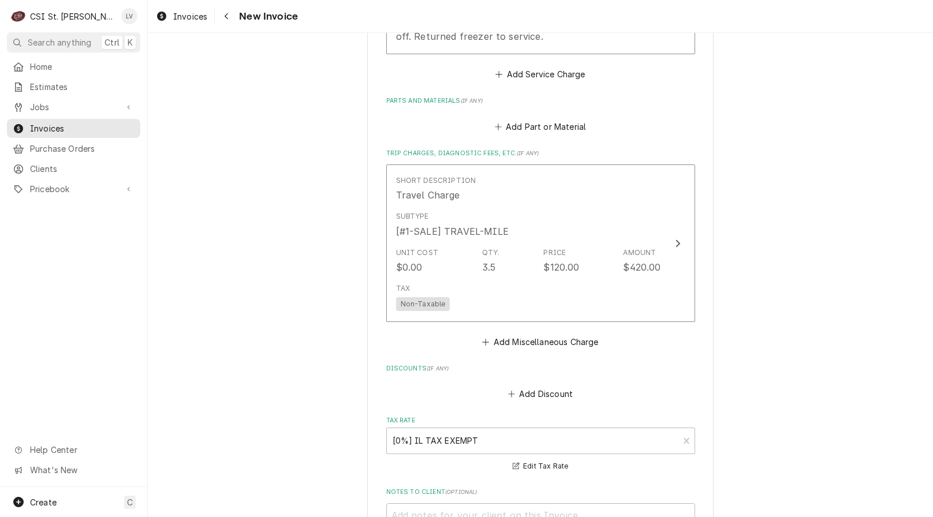
scroll to position [1477, 0]
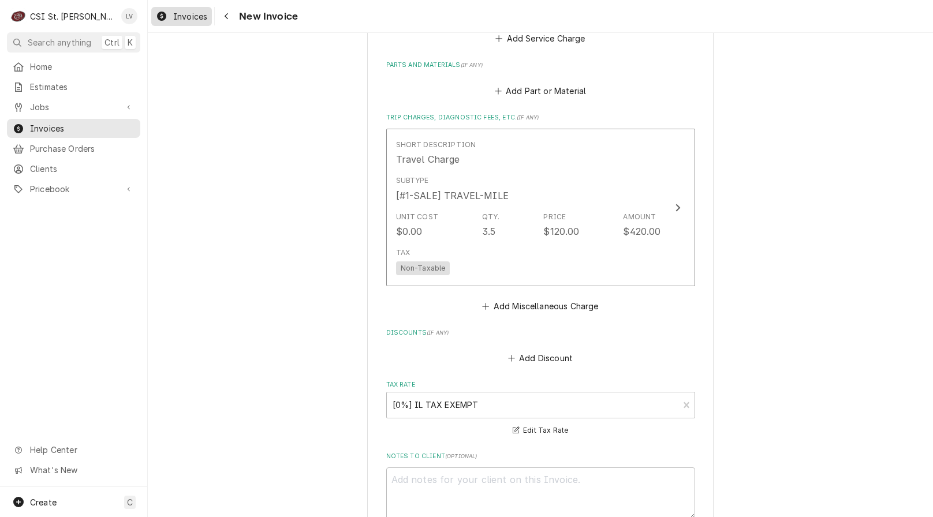
click at [193, 22] on div "Invoices" at bounding box center [182, 16] width 56 height 14
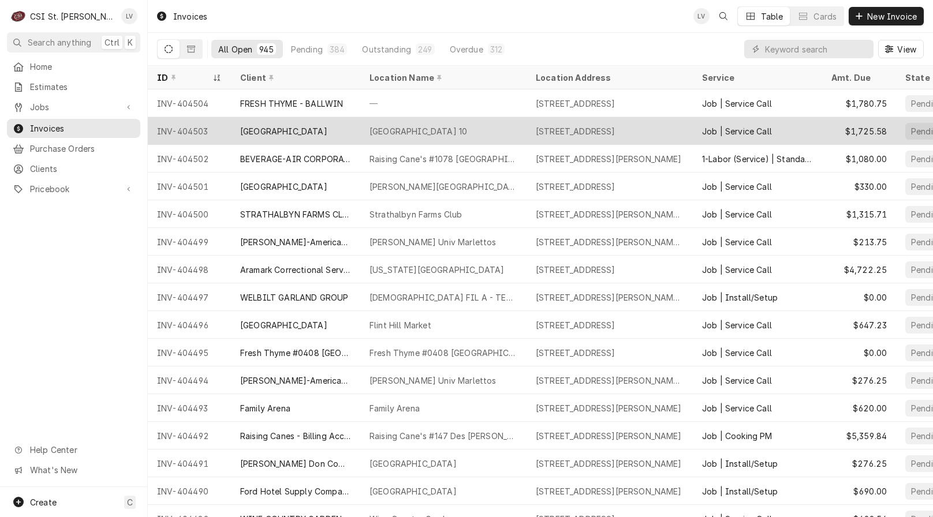
click at [278, 128] on div "[GEOGRAPHIC_DATA]" at bounding box center [283, 131] width 87 height 12
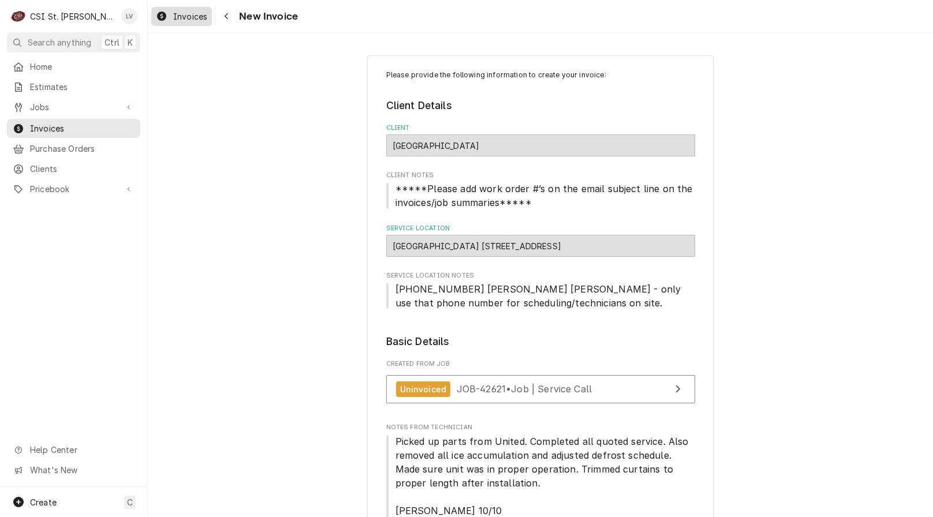
click at [181, 17] on span "Invoices" at bounding box center [190, 16] width 34 height 12
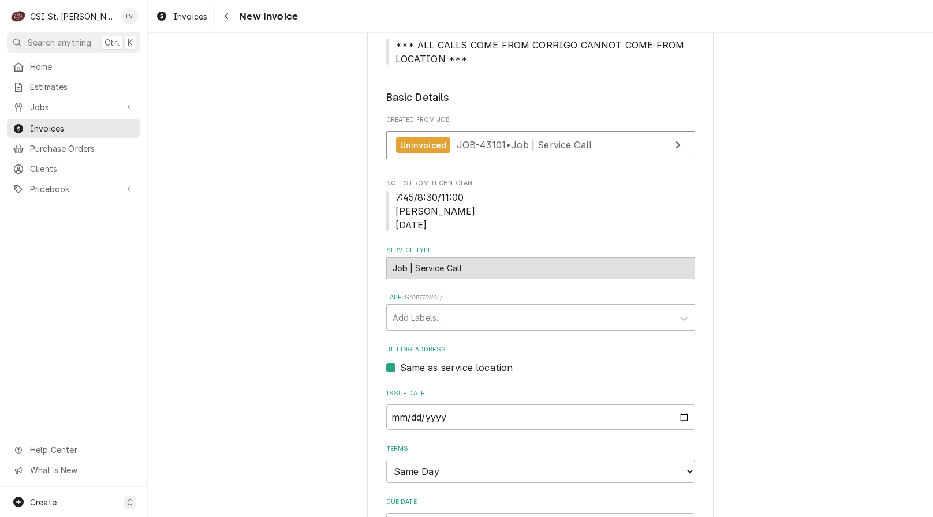
scroll to position [115, 0]
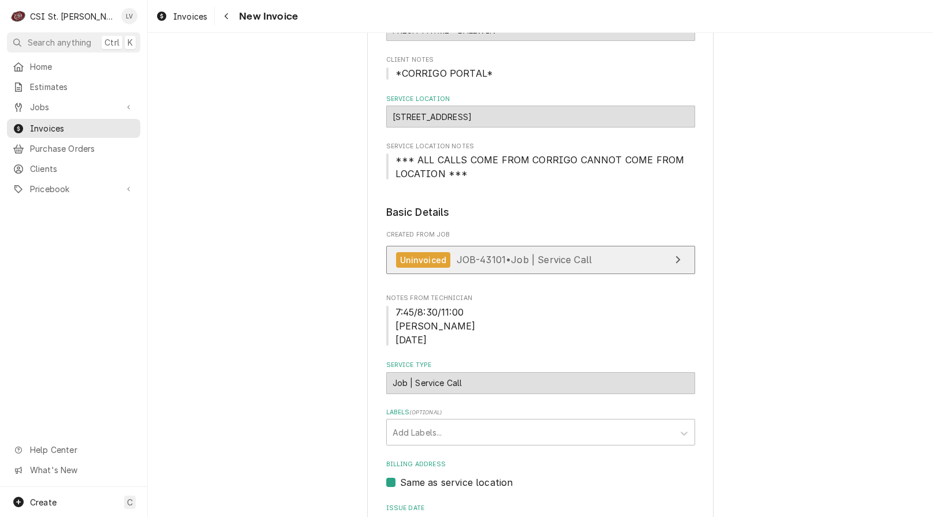
click at [560, 260] on span "JOB-43101 • Job | Service Call" at bounding box center [525, 260] width 136 height 12
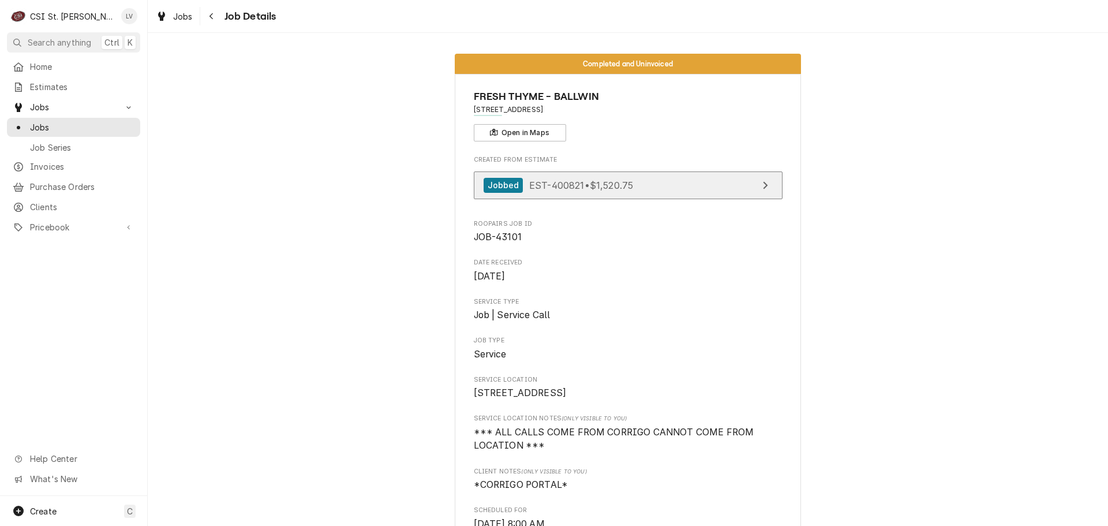
click at [562, 180] on span "EST-400821 • $1,520.75" at bounding box center [581, 185] width 104 height 12
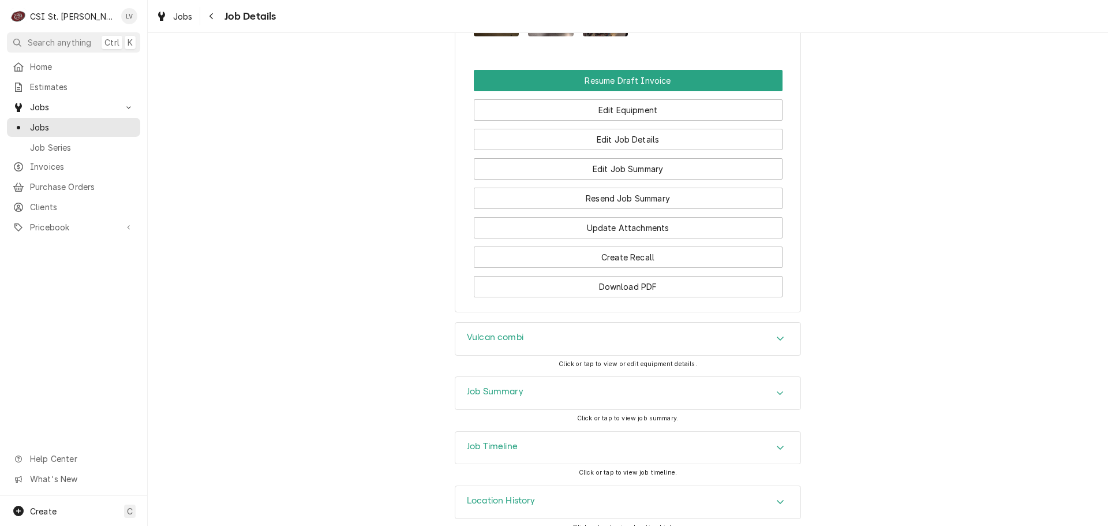
scroll to position [1317, 0]
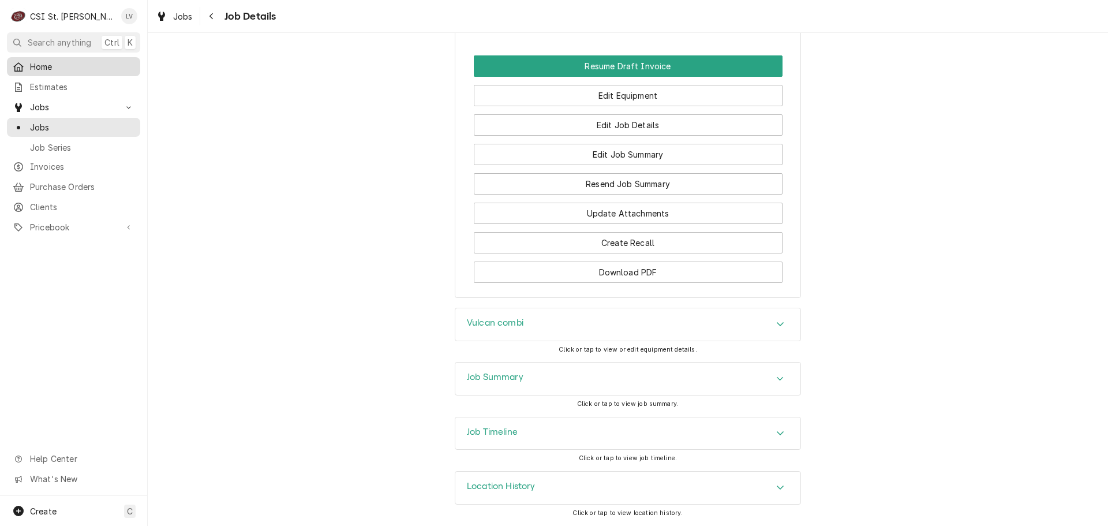
click at [68, 70] on div "Home" at bounding box center [73, 66] width 129 height 14
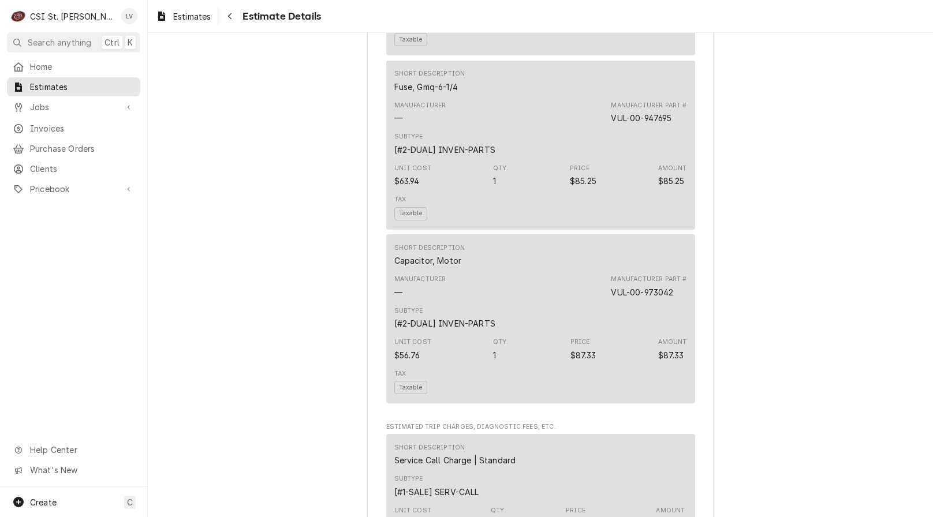
scroll to position [1674, 0]
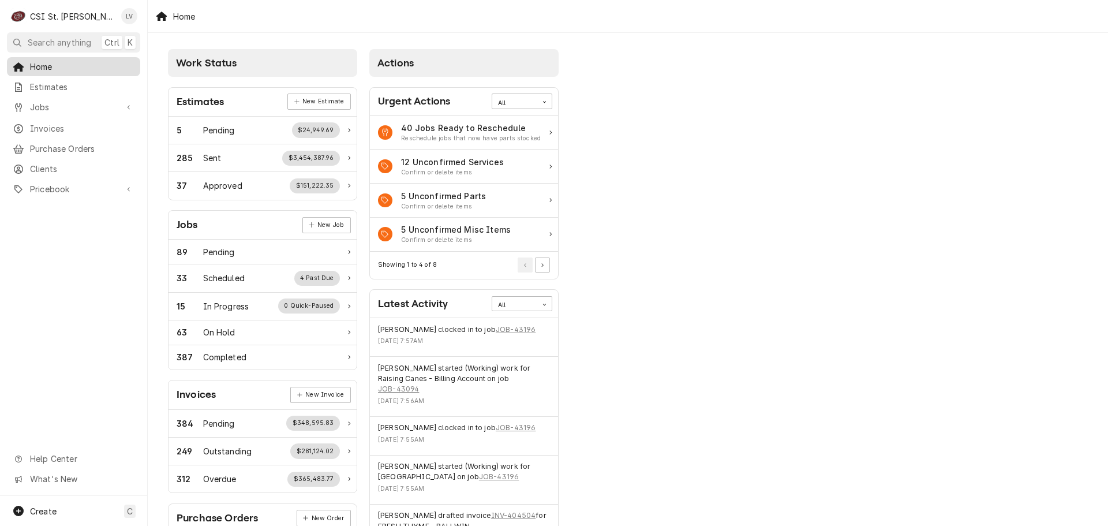
click at [99, 72] on link "Home" at bounding box center [73, 66] width 133 height 19
click at [100, 143] on span "Purchase Orders" at bounding box center [82, 149] width 104 height 12
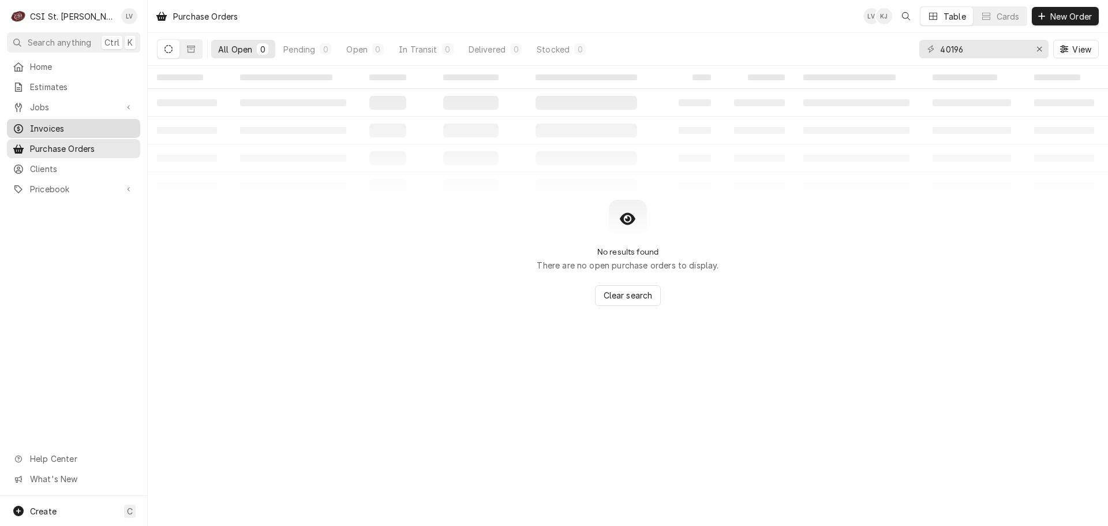
click at [97, 131] on div "Invoices" at bounding box center [73, 128] width 129 height 14
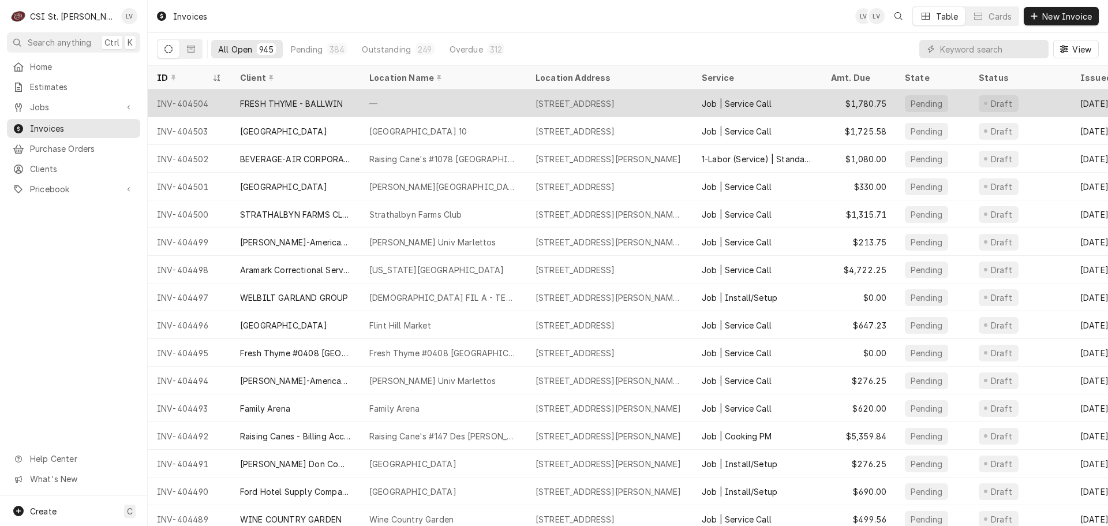
click at [315, 103] on div "FRESH THYME - BALLWIN" at bounding box center [291, 104] width 103 height 12
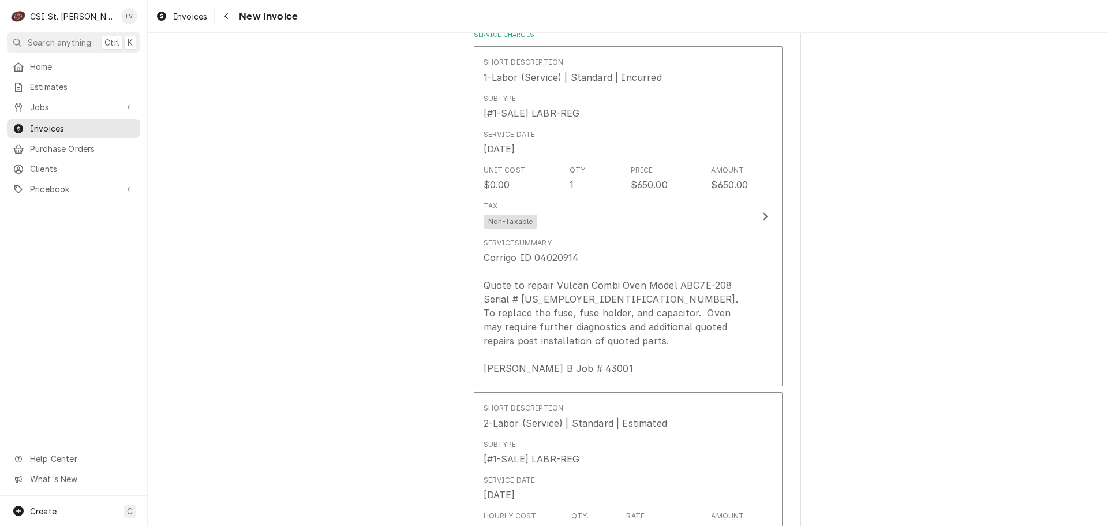
scroll to position [808, 0]
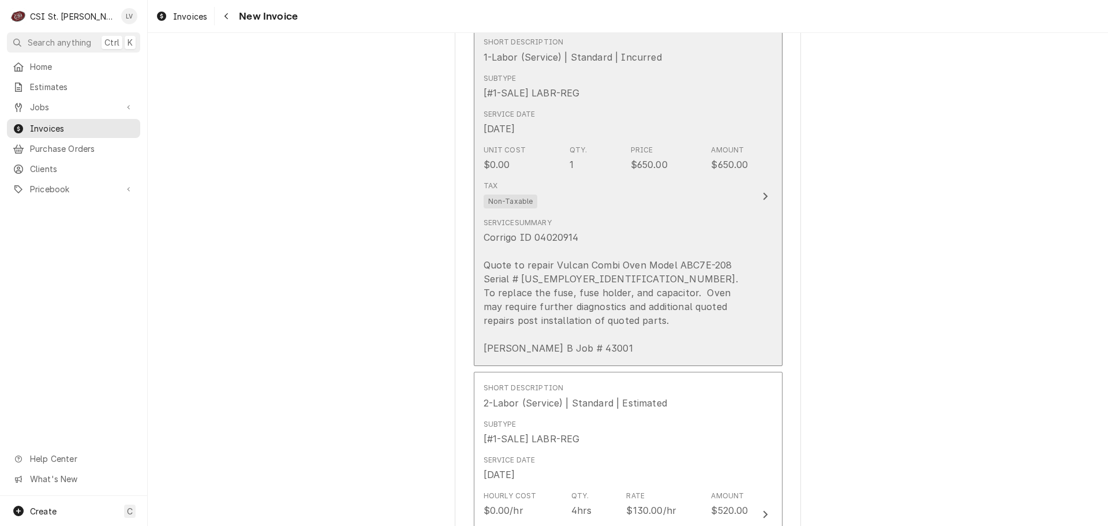
click at [576, 281] on div "Corrigo ID 04020914 Quote to repair Vulcan Combi Oven Model ABC7E-208 Serial # …" at bounding box center [616, 292] width 265 height 125
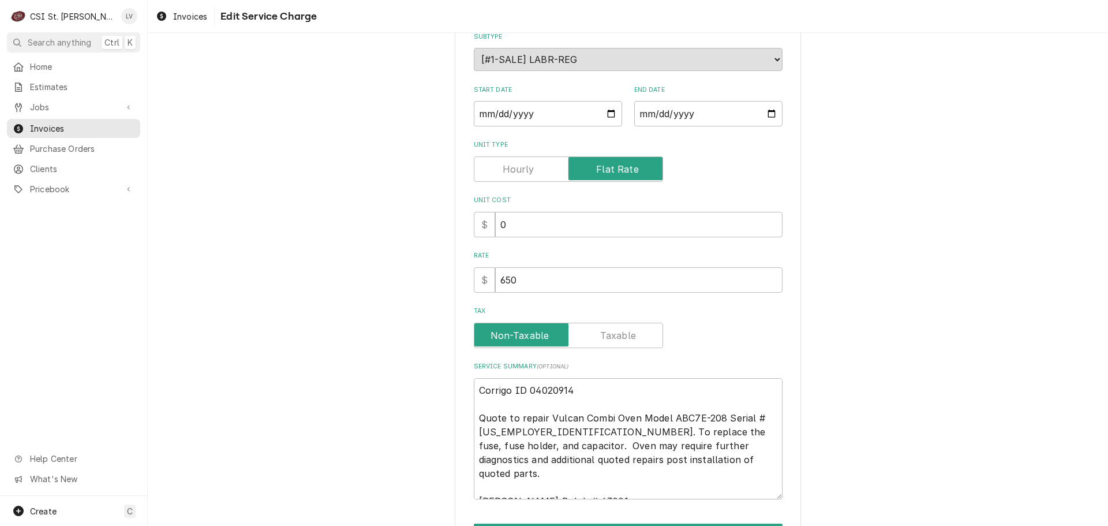
scroll to position [211, 0]
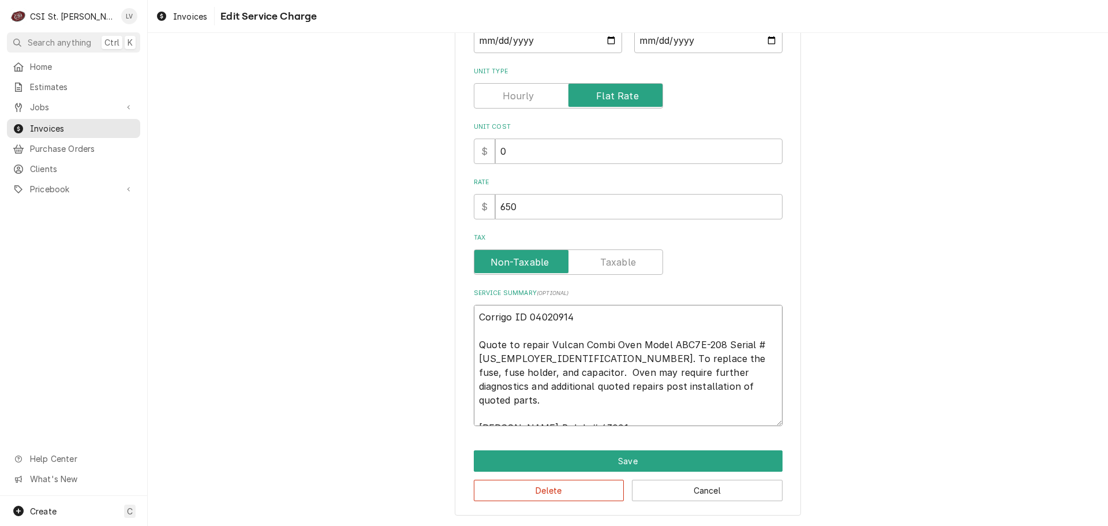
click at [519, 357] on textarea "Corrigo ID 04020914 Quote to repair Vulcan Combi Oven Model ABC7E-208 Serial # …" at bounding box center [628, 365] width 309 height 121
type textarea "x"
type textarea "Corrigo ID 04020914 Quote to repair Vulcan Combi Oven Model ABC7E-208 Serial # …"
type textarea "x"
type textarea "Corrigo ID 04020914 Quote to repair Vulcan Combi Oven Model ABC7E-208 Serial # …"
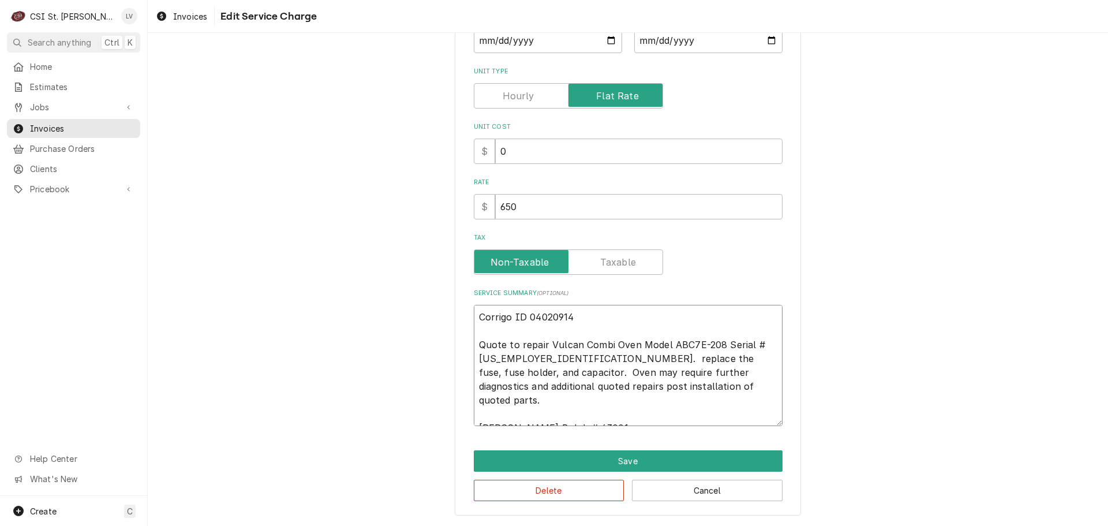
type textarea "x"
type textarea "Corrigo ID 04020914 Quote to repair Vulcan Combi Oven Model ABC7E-208 Serial # …"
type textarea "x"
type textarea "Corrigo ID 04020914 Quote to repair Vulcan Combi Oven Model ABC7E-208 Serial # …"
type textarea "x"
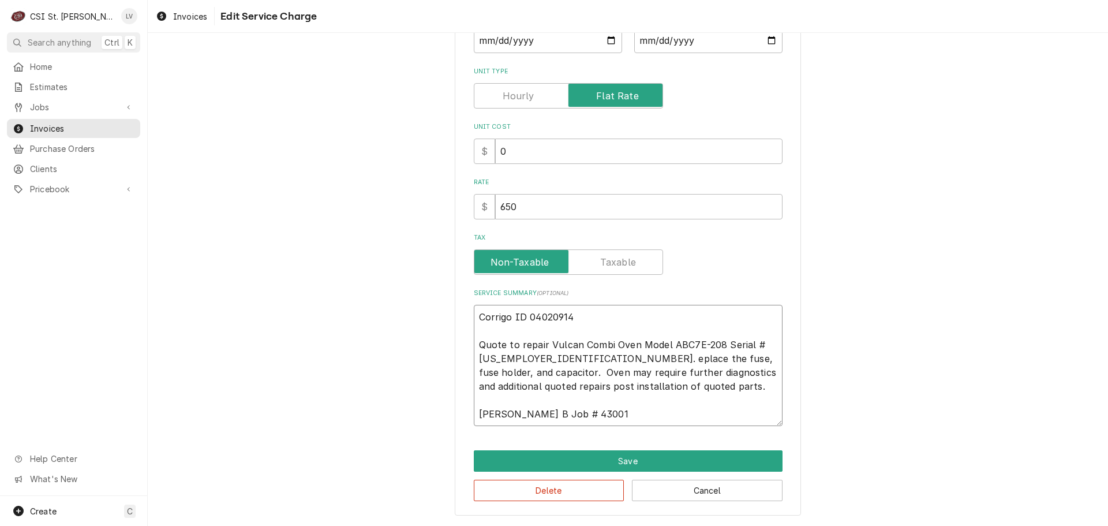
type textarea "Corrigo ID 04020914 Quote to repair Vulcan Combi Oven Model ABC7E-208 Serial # …"
type textarea "x"
type textarea "Corrigo ID 04020914 Quote to repair Vulcan Combi Oven Model ABC7E-208 Serial # …"
type textarea "x"
type textarea "Corrigo ID 04020914 Quote to repair Vulcan Combi Oven Model ABC7E-208 Serial # …"
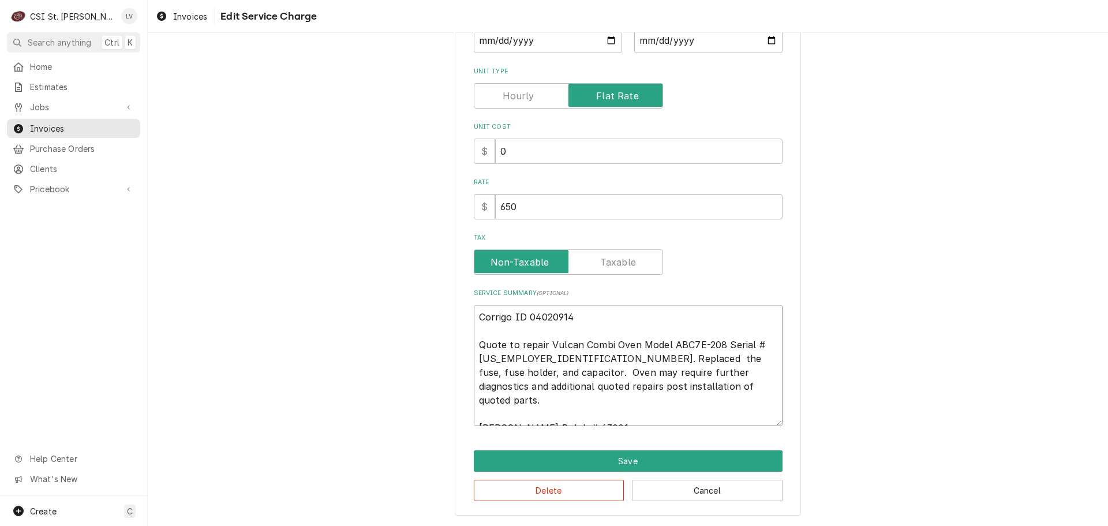
type textarea "x"
type textarea "Corrigo ID 04020914 Quote to repair Vulcan Combi Oven Model ABC7E-208 Serial # …"
type textarea "x"
type textarea "Corrigo ID 04020914 Quote to repair Vulcan Combi Oven Model ABC7E-208 Serial # …"
type textarea "x"
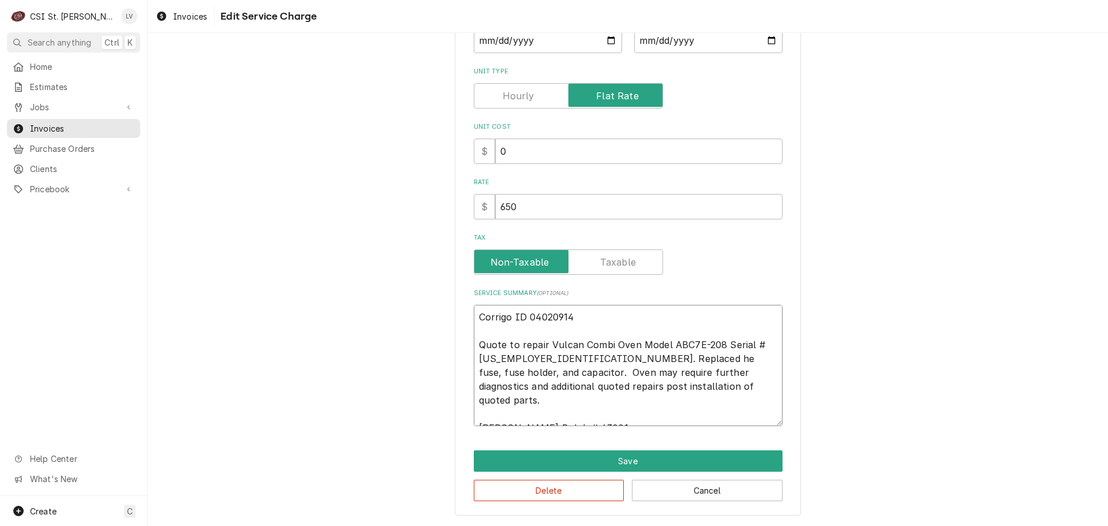
type textarea "Corrigo ID 04020914 Quote to repair Vulcan Combi Oven Model ABC7E-208 Serial # …"
type textarea "x"
type textarea "Corrigo ID 04020914 Quote to repair Vulcan Combi Oven Model ABC7E-208 Serial # …"
type textarea "x"
type textarea "Corrigo ID 04020914 Quote to repair Vulcan Combi Oven Model ABC7E-208 Serial # …"
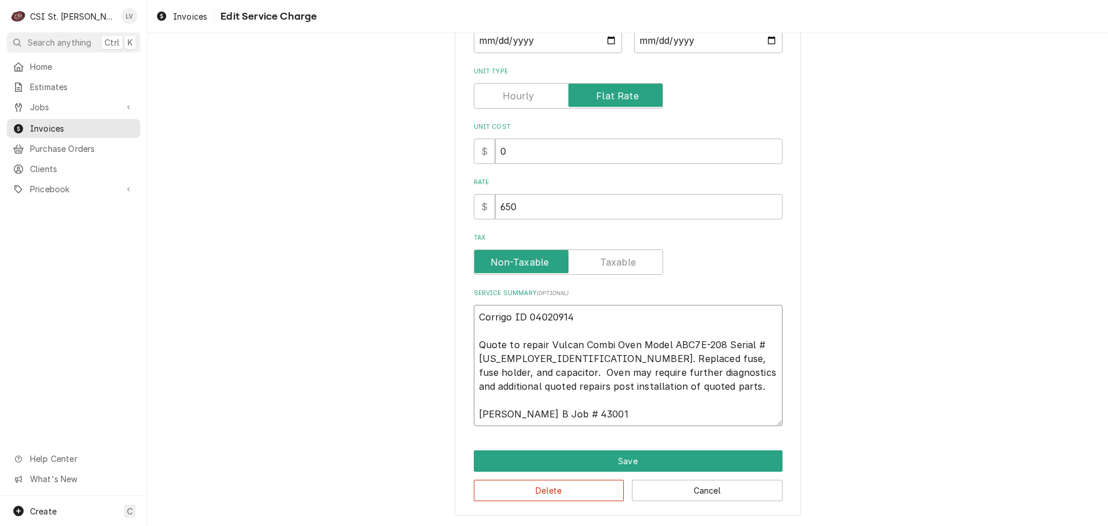
click at [711, 359] on textarea "Corrigo ID 04020914 Quote to repair Vulcan Combi Oven Model ABC7E-208 Serial # …" at bounding box center [628, 365] width 309 height 121
type textarea "x"
type textarea "Corrigo ID 04020914 Quote to repair Vulcan Combi Oven Model ABC7E-208 Serial # …"
click at [716, 347] on textarea "Corrigo ID 04020914 Quote to repair Vulcan Combi Oven Model ABC7E-208 Serial # …" at bounding box center [628, 365] width 309 height 121
type textarea "x"
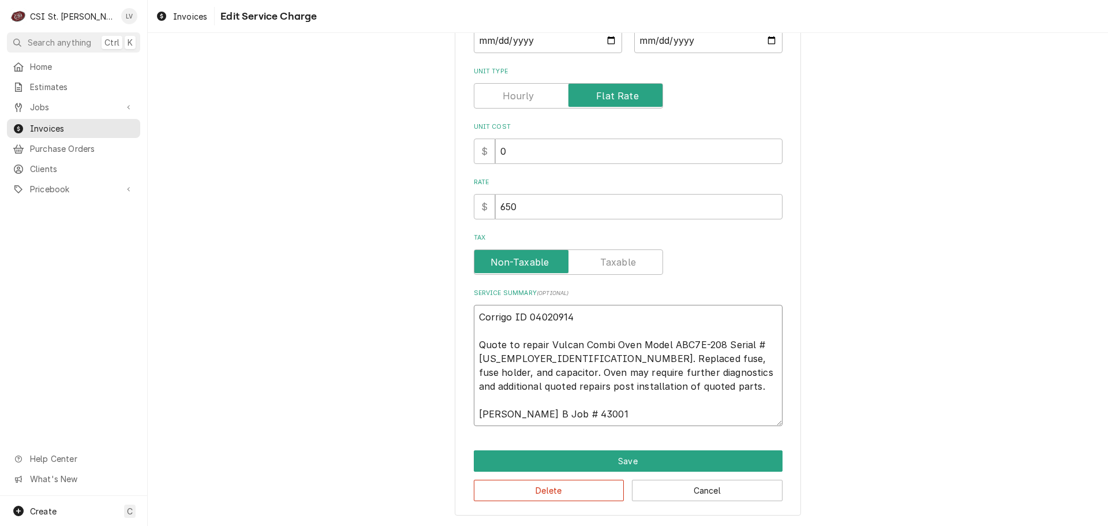
type textarea "Corrigo ID 04020914 Quote to repair Vulcan Combi Oven Model ABC7E-208 Serial # …"
type textarea "x"
type textarea "Corrigo ID 04020914 Quote to repair Vulcan Combi Oven Model ABC7E-208 / Serial …"
type textarea "x"
type textarea "Corrigo ID 04020914 Quote to repair Vulcan Combi Oven Model ABC7E-208 / Serial …"
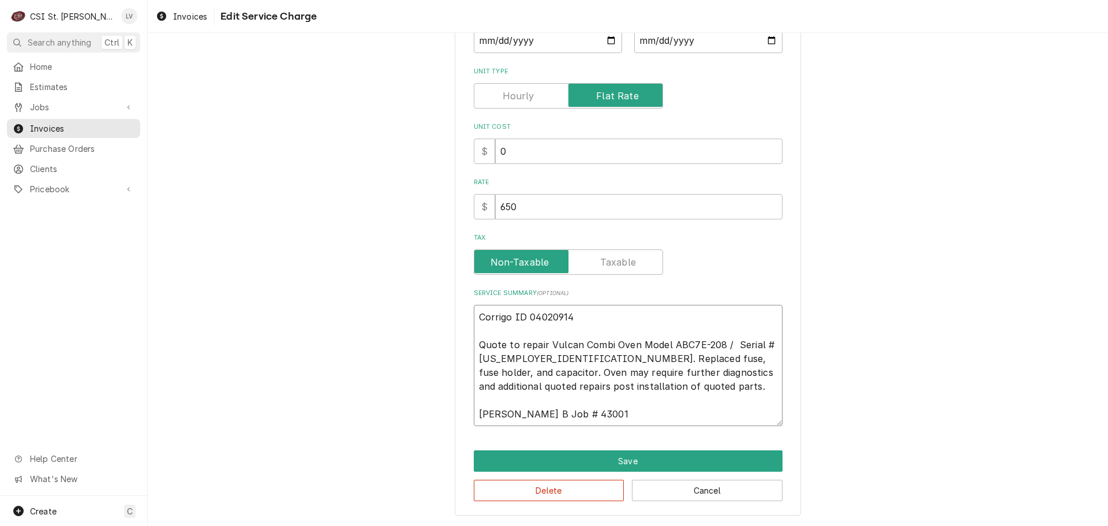
type textarea "x"
type textarea "Corrigo ID 04020914 Quote to repair Vulcan Combi Oven Model ABC7E-208 / Serial …"
type textarea "x"
type textarea "Corrigo ID 04020914 Quote to repair Vulcan Combi Oven Model ABC7E-208 / Serial:…"
type textarea "x"
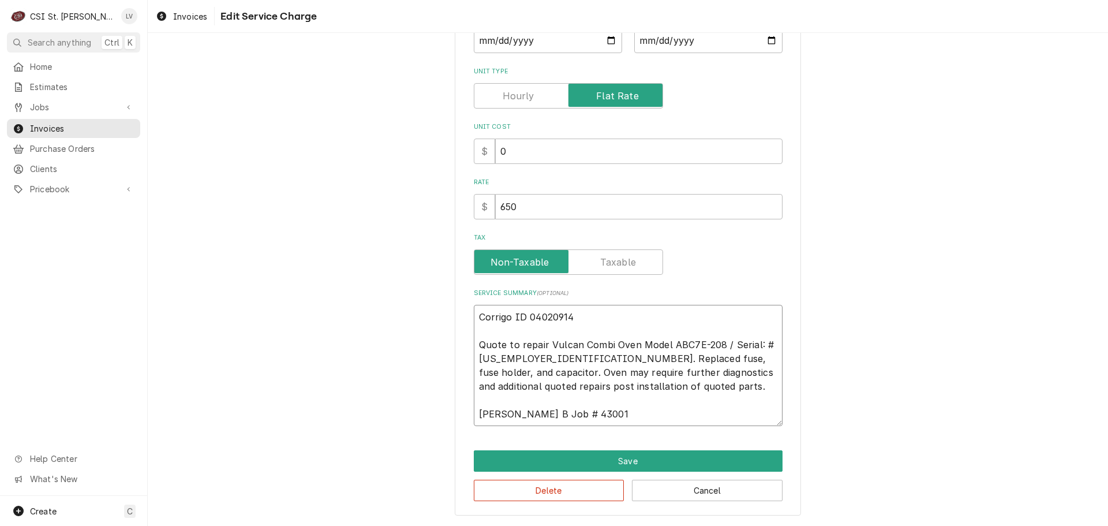
type textarea "Corrigo ID 04020914 Quote to repair Vulcan Combi Oven Model ABC7E-208 / Serial:…"
type textarea "x"
type textarea "Corrigo ID 04020914 Quote to repair Vulcan Combi Oven Model ABC7E-208 / Serial:…"
type textarea "x"
type textarea "Corrigo ID 04020914 Quote to repair Vulcan Combi Oven Model ABC7E-208 / Serial:…"
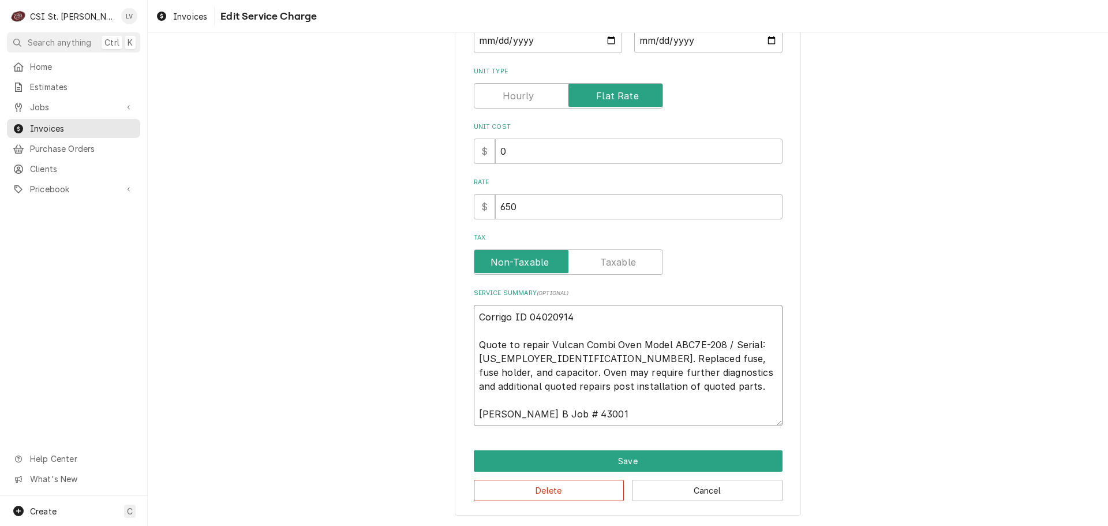
type textarea "x"
type textarea "Corrigo ID 04020914 Quote to repair Vulcan Combi Oven Model ABC7E-208 / Serial:…"
click at [664, 347] on textarea "Corrigo ID 04020914 Quote to repair Vulcan Combi Oven Model ABC7E-208 / Serial:…" at bounding box center [628, 365] width 309 height 121
type textarea "x"
type textarea "Corrigo ID 04020914 Quote to repair Vulcan Combi Oven Model: ABC7E-208 / Serial…"
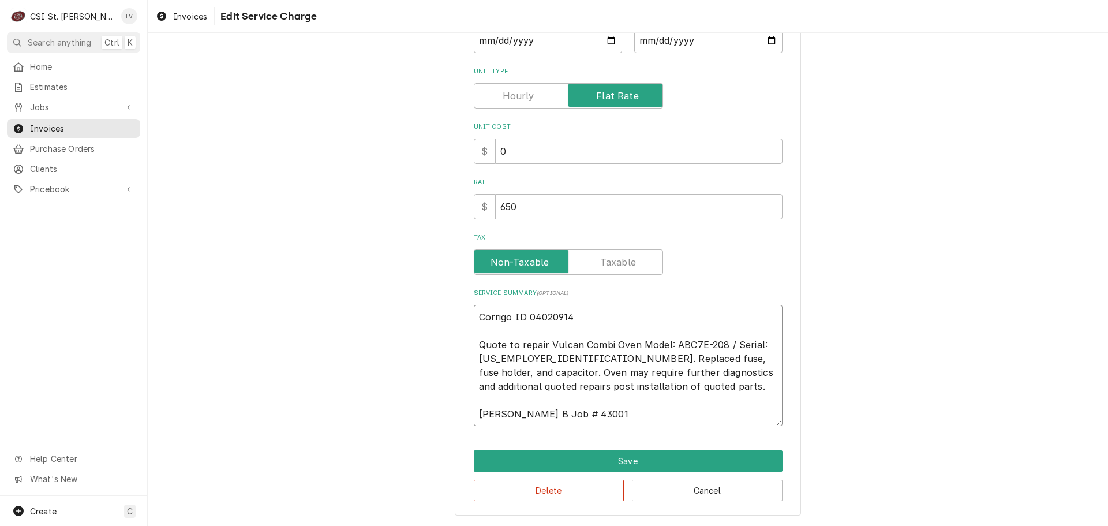
click at [635, 349] on textarea "Corrigo ID 04020914 Quote to repair Vulcan Combi Oven Model: ABC7E-208 / Serial…" at bounding box center [628, 365] width 309 height 121
type textarea "x"
type textarea "Corrigo ID 04020914 Quote to repair Vulcan Combi OvenModel: ABC7E-208 / Serial:…"
type textarea "x"
type textarea "Corrigo ID 04020914 Quote to repair Vulcan Combi OveModel: ABC7E-208 / Serial: …"
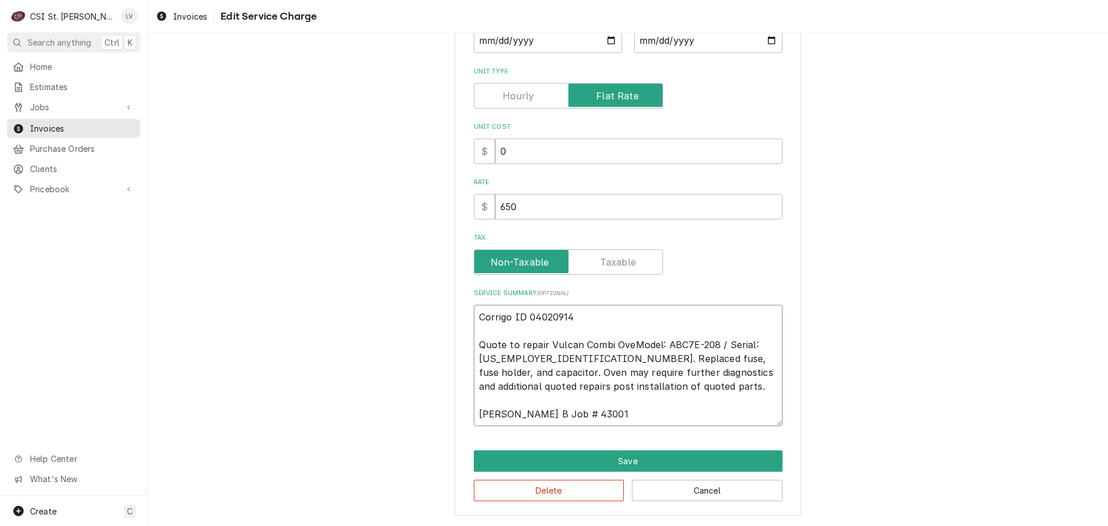
type textarea "x"
type textarea "Corrigo ID 04020914 Quote to repair Vulcan Combi OvModel: ABC7E-208 / Serial: […"
type textarea "x"
type textarea "Corrigo ID 04020914 Quote to repair Vulcan Combi OModel: ABC7E-208 / Serial: [U…"
type textarea "x"
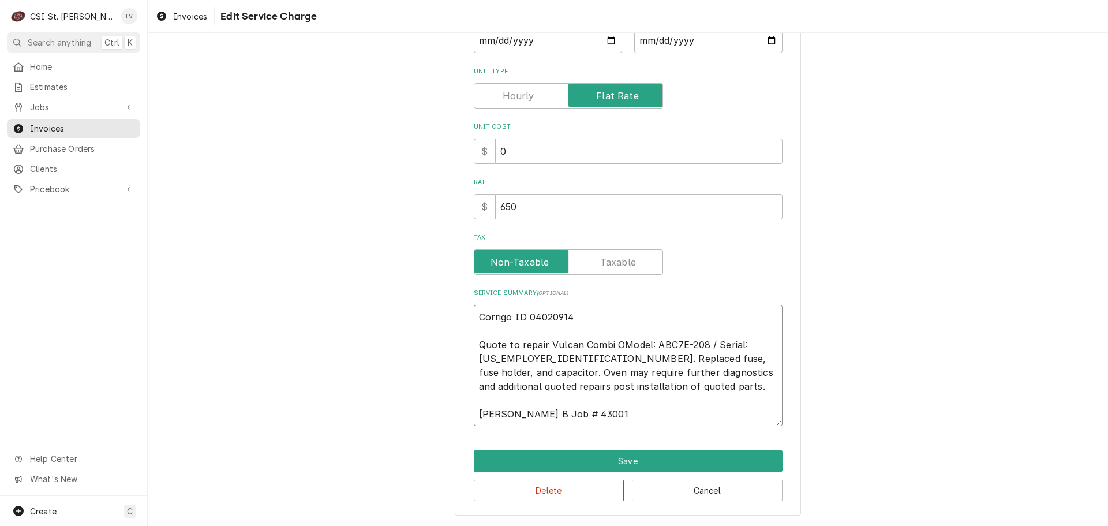
type textarea "Corrigo ID 04020914 Quote to repair Vulcan Combi Model: ABC7E-208 / Serial: [US…"
type textarea "x"
type textarea "Corrigo ID 04020914 Quote to repair Vulcan CombiModel: ABC7E-208 / Serial: [US_…"
type textarea "x"
type textarea "Corrigo ID 04020914 Quote to repair Vulcan CombModel: ABC7E-208 / Serial: [US_E…"
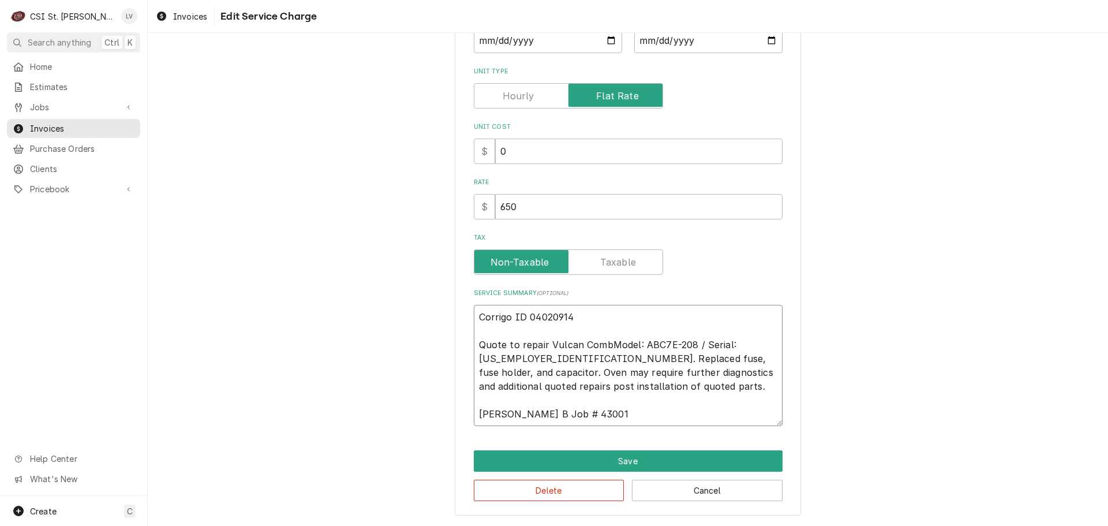
type textarea "x"
type textarea "Corrigo ID 04020914 Quote to repair Vulcan ComModel: ABC7E-208 / Serial: [US_EM…"
type textarea "x"
type textarea "Corrigo ID 04020914 Quote to repair Vulcan CoModel: ABC7E-208 / Serial: [US_EMP…"
type textarea "x"
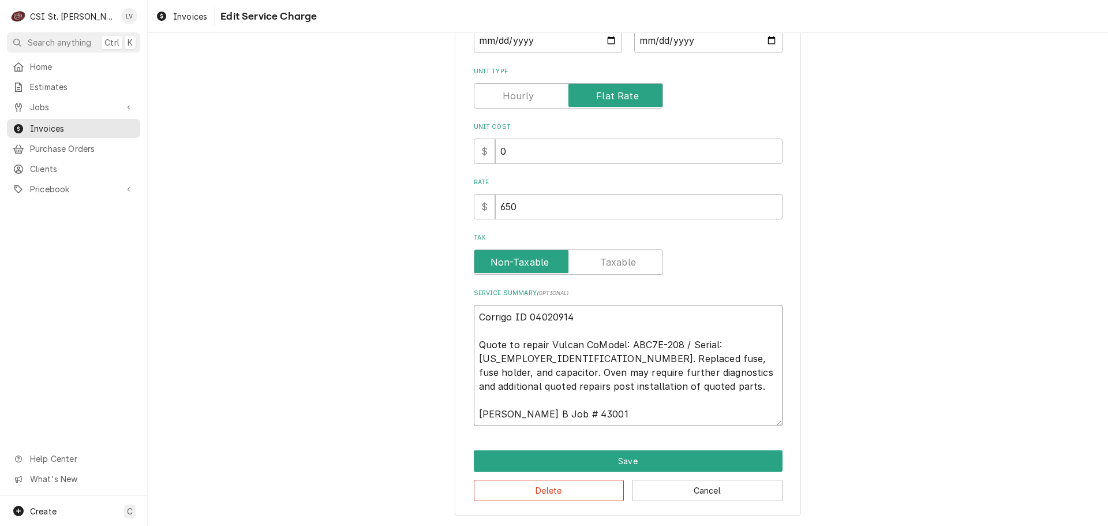
type textarea "Corrigo ID 04020914 Quote to repair Vulcan CModel: ABC7E-208 / Serial: [US_EMPL…"
type textarea "x"
type textarea "Corrigo ID 04020914 Quote to repair Vulcan Model: ABC7E-208 / Serial: [US_EMPLO…"
type textarea "x"
type textarea "Corrigo ID 04020914 Quote to repair Vulcan HModel: ABC7E-208 / Serial: [US_EMPL…"
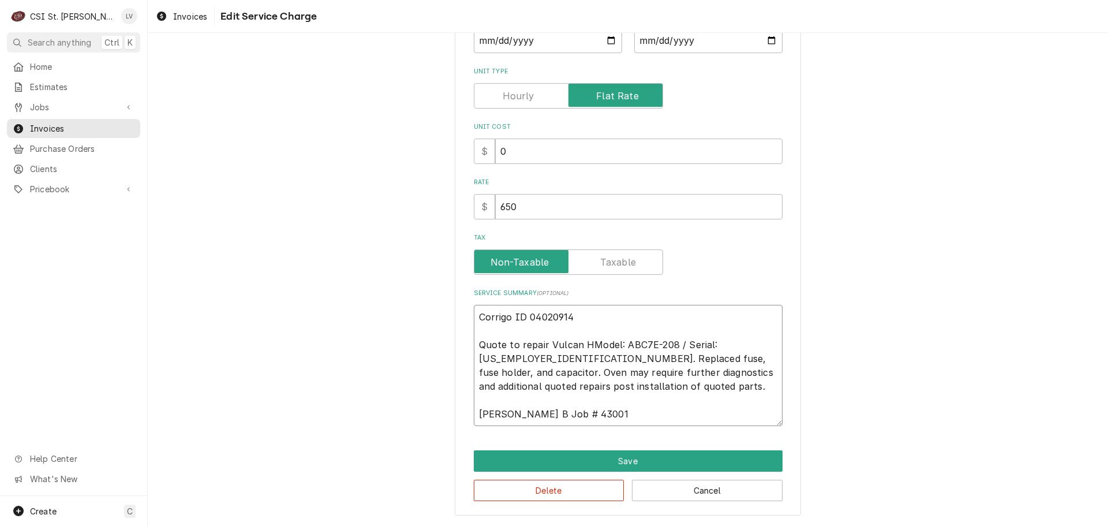
type textarea "x"
type textarea "Corrigo ID 04020914 Quote to repair Vulcan HaModel: ABC7E-208 / Serial: [US_EMP…"
type textarea "x"
type textarea "Corrigo ID 04020914 Quote to repair Vulcan HarModel: ABC7E-208 / Serial: [US_EM…"
type textarea "x"
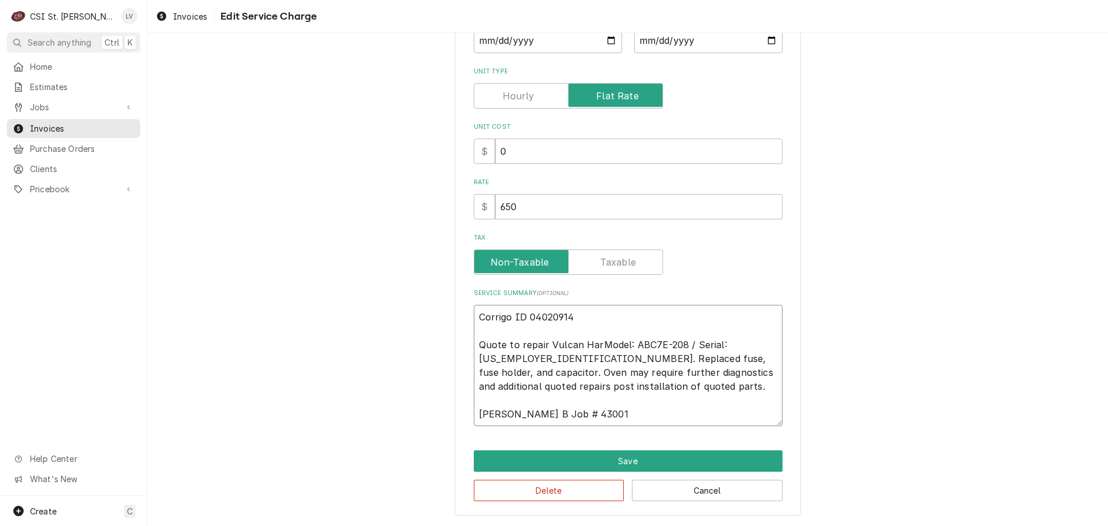
type textarea "Corrigo ID 04020914 Quote to repair Vulcan HartModel: ABC7E-208 / Serial: [US_E…"
type textarea "x"
type textarea "Corrigo ID 04020914 Quote to repair Vulcan [PERSON_NAME] Model: ABC7E-208 / Ser…"
type textarea "x"
type textarea "Corrigo ID 04020914 Quote to repair Vulcan [PERSON_NAME] /Model: ABC7E-208 / Se…"
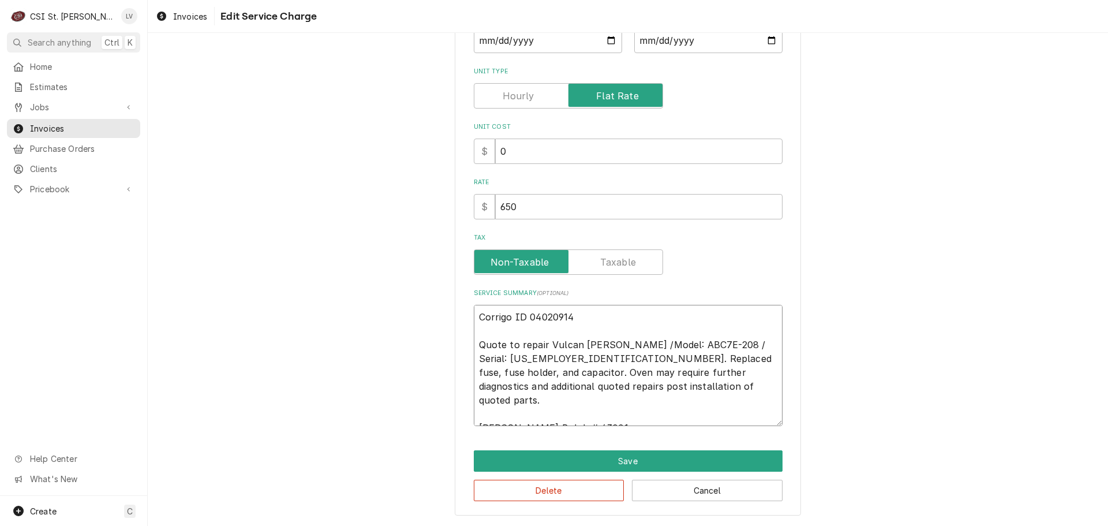
type textarea "x"
type textarea "Corrigo ID 04020914 Quote to repair Vulcan [PERSON_NAME] / Model: ABC7E-208 / S…"
type textarea "x"
type textarea "Corrigo ID 04020914 Quote to repairVulcan [PERSON_NAME] / Model: ABC7E-208 / Se…"
type textarea "x"
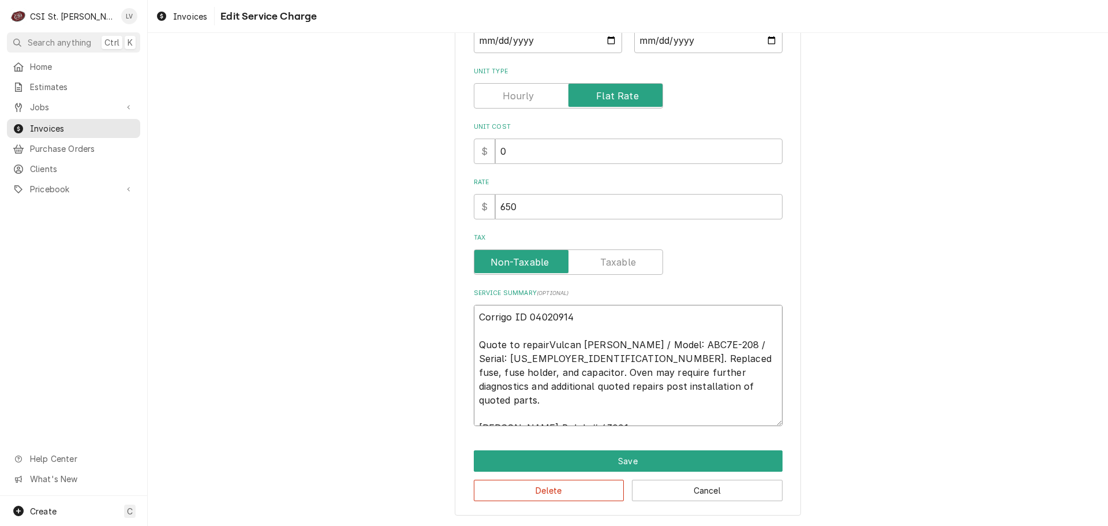
type textarea "Corrigo ID 04020914 Quote to repaiVulcan [PERSON_NAME] / Model: ABC7E-208 / Ser…"
type textarea "x"
type textarea "Corrigo ID 04020914 Quote to repaVulcan [PERSON_NAME] / Model: ABC7E-208 / Seri…"
type textarea "x"
type textarea "Corrigo ID 04020914 Quote to repVulcan [PERSON_NAME] / Model: ABC7E-208 / Seria…"
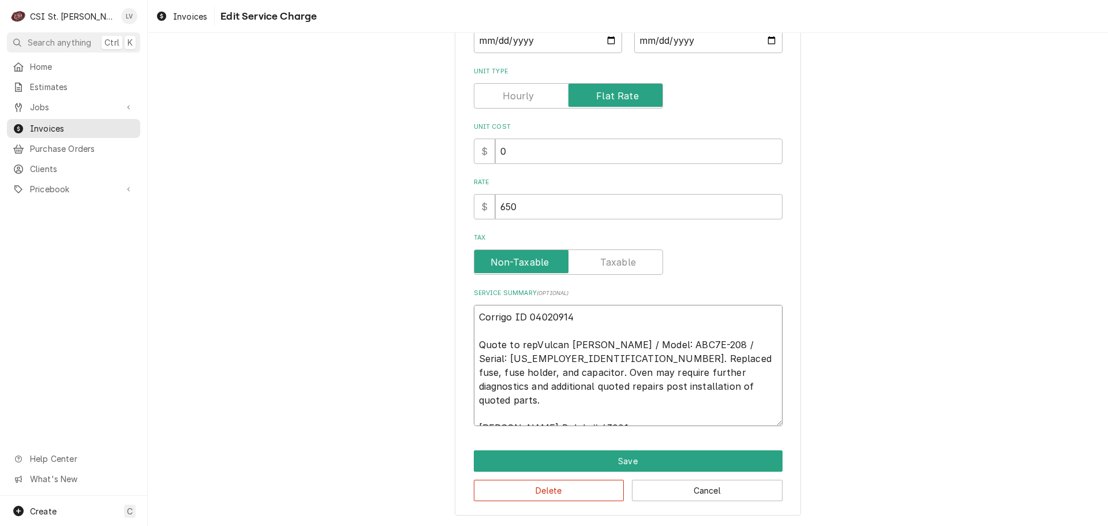
type textarea "x"
type textarea "Corrigo ID 04020914 Quote to reVulcan [PERSON_NAME] / Model: ABC7E-208 / Serial…"
type textarea "x"
type textarea "Corrigo ID 04020914 Quote to rVulcan [PERSON_NAME] / Model: ABC7E-208 / Serial:…"
type textarea "x"
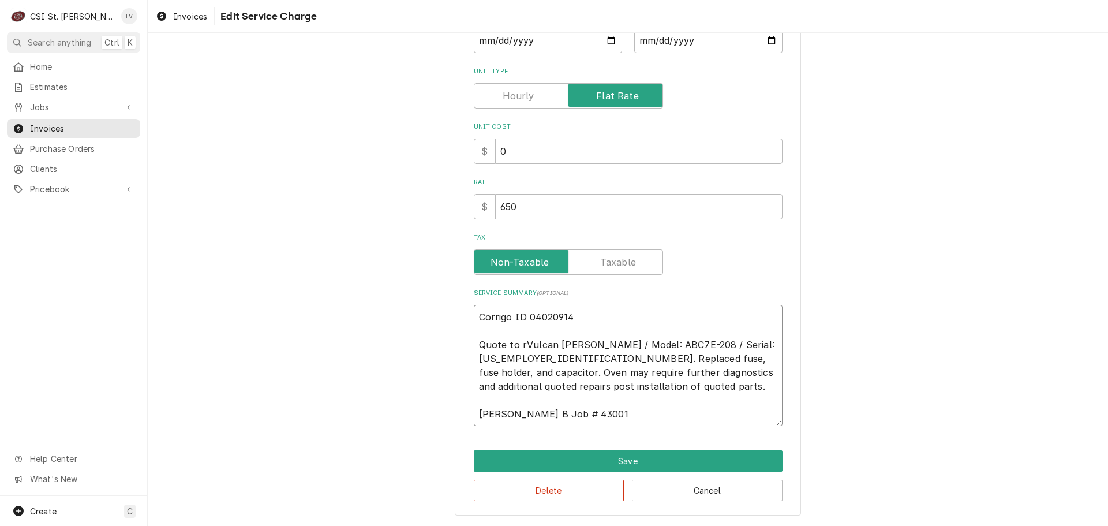
type textarea "Corrigo ID 04020914 Quote to Vulcan [PERSON_NAME] / Model: ABC7E-208 / Serial: …"
type textarea "x"
type textarea "Corrigo ID 04020914 Quote toVulcan [PERSON_NAME] / Model: ABC7E-208 / Serial: […"
type textarea "x"
type textarea "Corrigo ID 04020914 Quote tVulcan [PERSON_NAME] / Model: ABC7E-208 / Serial: [U…"
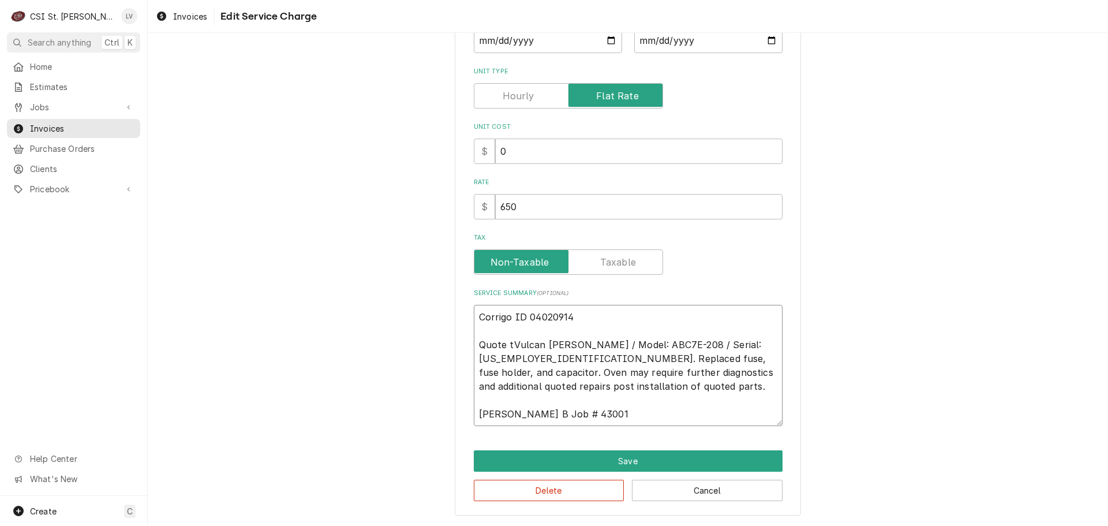
type textarea "x"
type textarea "Corrigo ID 04020914 Quote Vulcan [PERSON_NAME] / Model: ABC7E-208 / Serial: [US…"
type textarea "x"
type textarea "Corrigo ID 04020914 QuoteVulcan [PERSON_NAME] / Model: ABC7E-208 / Serial: [US_…"
type textarea "x"
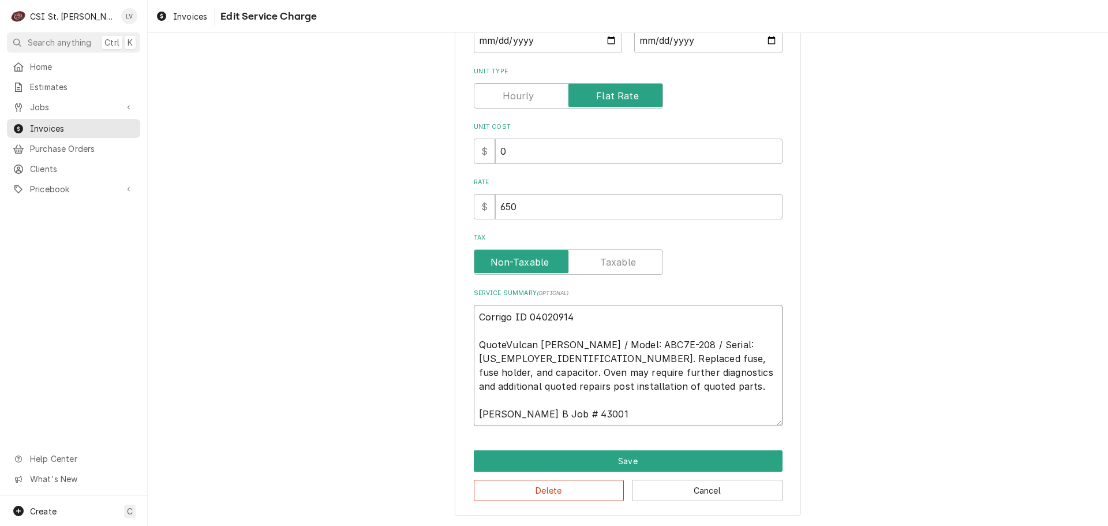
type textarea "Corrigo ID 04020914 QuotVulcan [PERSON_NAME] / Model: ABC7E-208 / Serial: [US_E…"
type textarea "x"
type textarea "Corrigo ID 04020914 QuoVulcan [PERSON_NAME] / Model: ABC7E-208 / Serial: [US_EM…"
type textarea "x"
type textarea "Corrigo ID 04020914 QuVulcan [PERSON_NAME] / Model: ABC7E-208 / Serial: [US_EMP…"
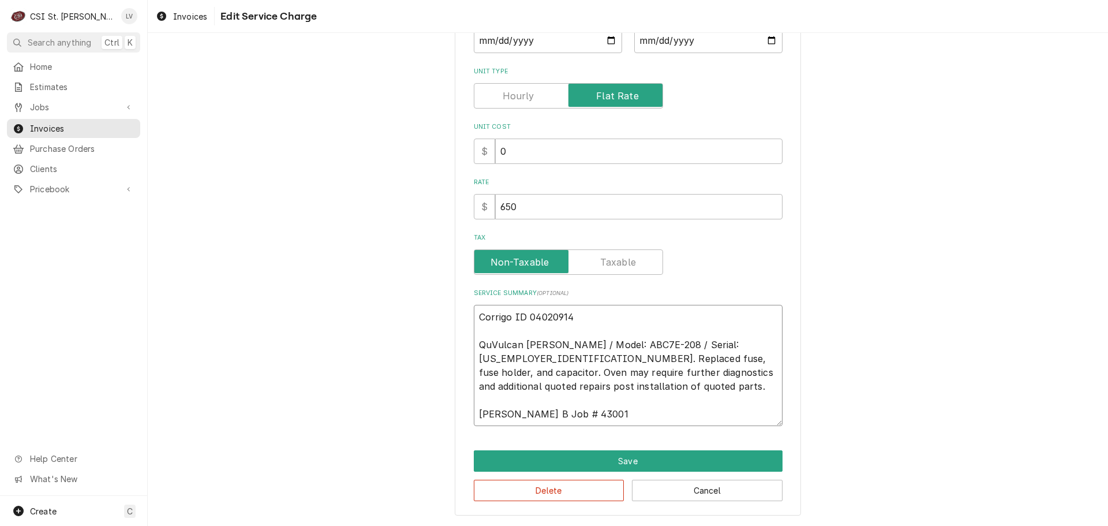
type textarea "x"
type textarea "Corrigo ID 04020914 QVulcan [PERSON_NAME] / Model: ABC7E-208 / Serial: [US_EMPL…"
type textarea "x"
type textarea "Corrigo ID 04020914 [PERSON_NAME] / Model: ABC7E-208 / Serial: [US_EMPLOYER_IDE…"
type textarea "x"
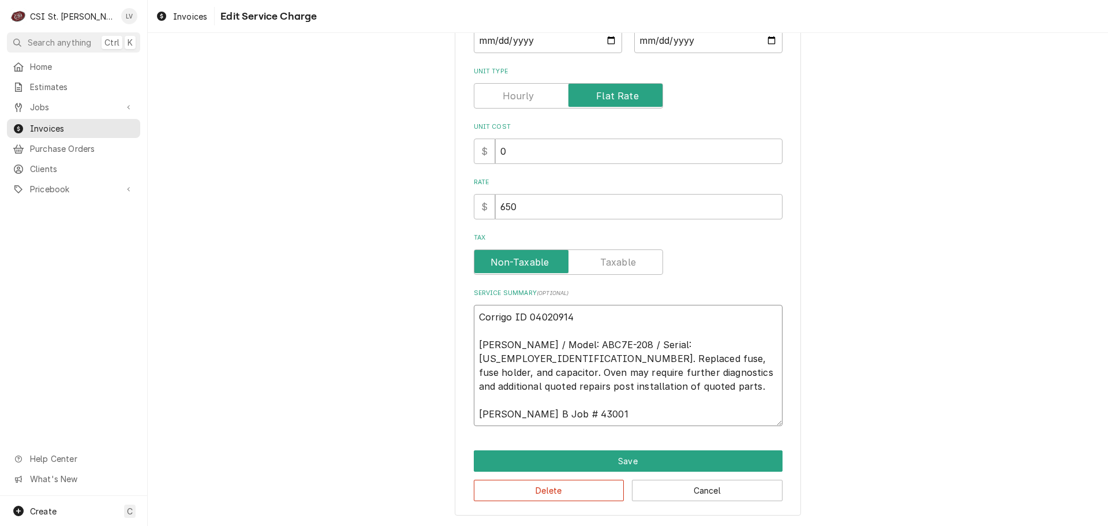
type textarea "Corrigo ID 04020914 [PERSON_NAME] / Model: ABC7E-208 / Serial: [US_EMPLOYER_IDE…"
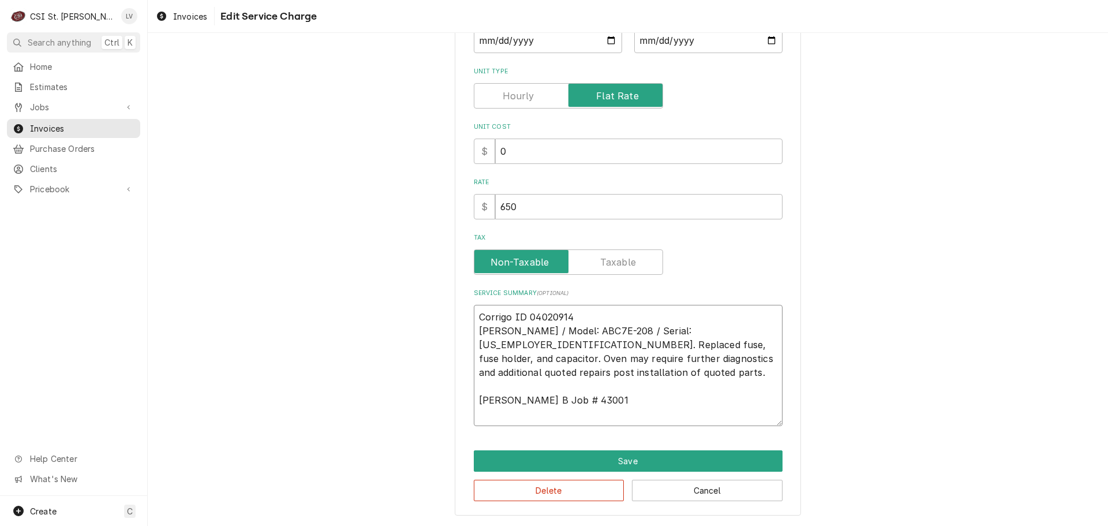
scroll to position [197, 0]
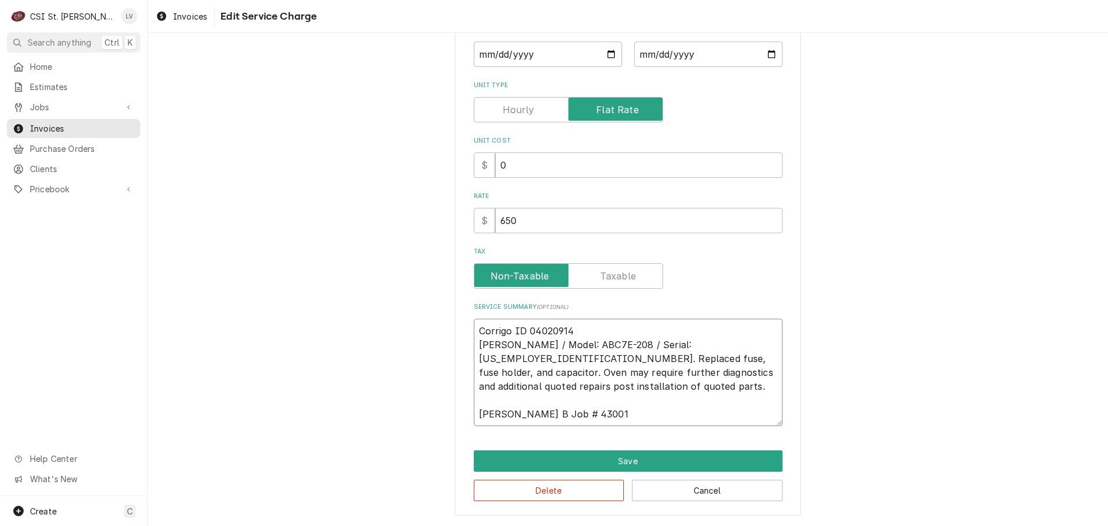
drag, startPoint x: 721, startPoint y: 343, endPoint x: 768, endPoint y: 360, distance: 49.5
click at [727, 346] on textarea "Corrigo ID 04020914 [PERSON_NAME] / Model: ABC7E-208 / Serial: [US_EMPLOYER_IDE…" at bounding box center [628, 372] width 309 height 107
type textarea "x"
type textarea "Corrigo ID 04020914 [PERSON_NAME] / Model: ABC7E-208 / Serial: [US_EMPLOYER_IDE…"
type textarea "x"
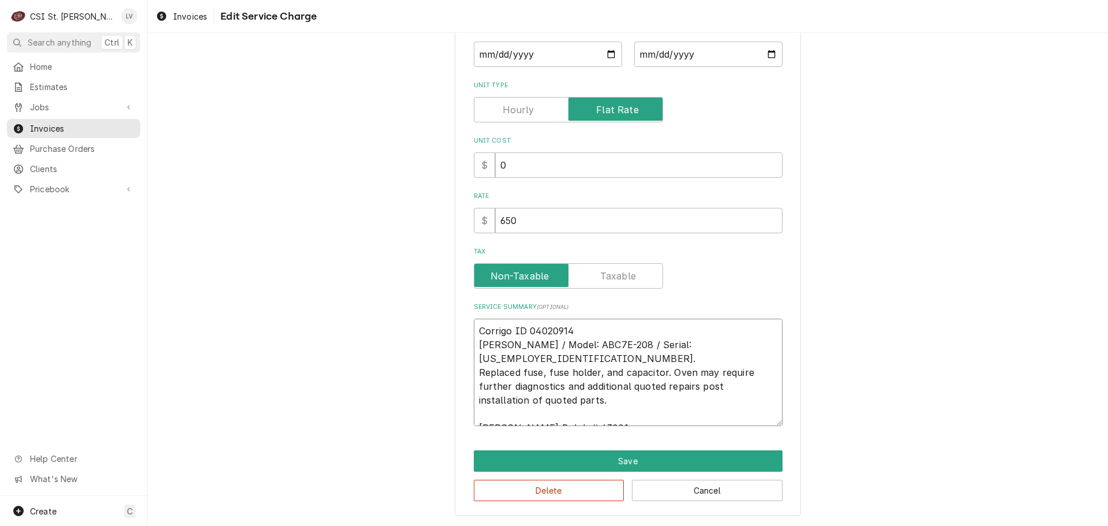
type textarea "Corrigo ID 04020914 [PERSON_NAME] / Model: ABC7E-208 / Serial: [US_EMPLOYER_IDE…"
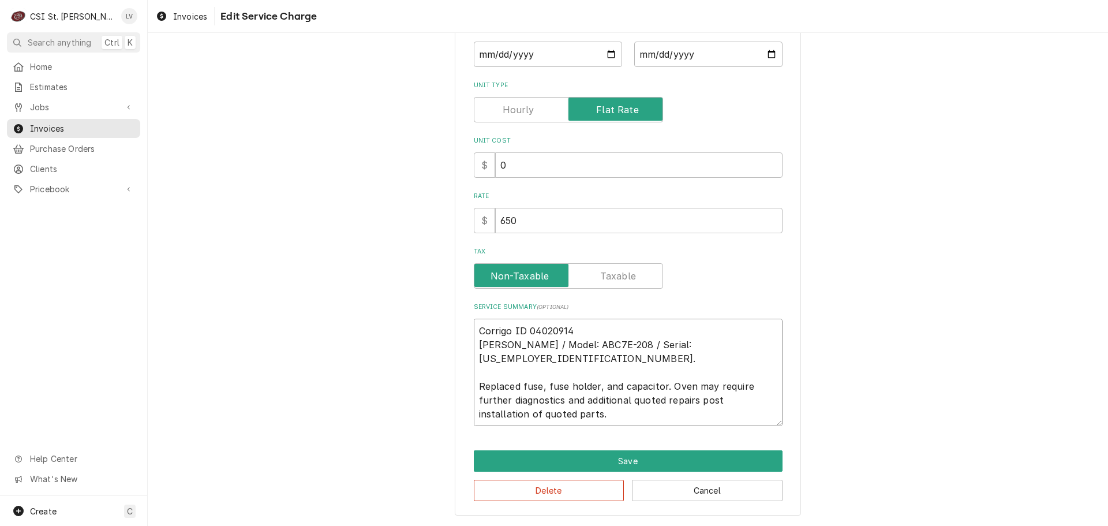
scroll to position [211, 0]
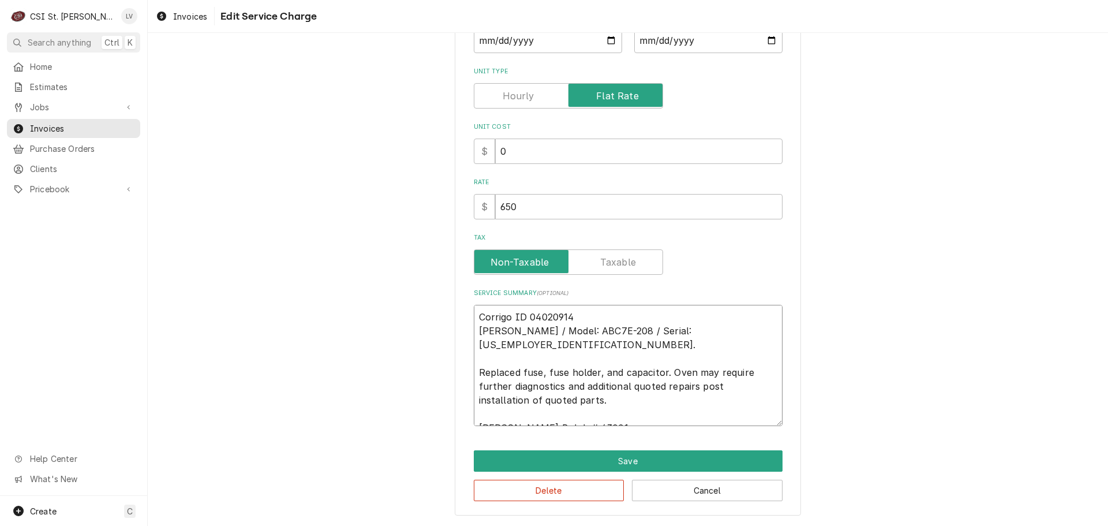
click at [552, 386] on textarea "Corrigo ID 04020914 [PERSON_NAME] / Model: ABC7E-208 / Serial: [US_EMPLOYER_IDE…" at bounding box center [628, 365] width 309 height 121
